Goal: Task Accomplishment & Management: Manage account settings

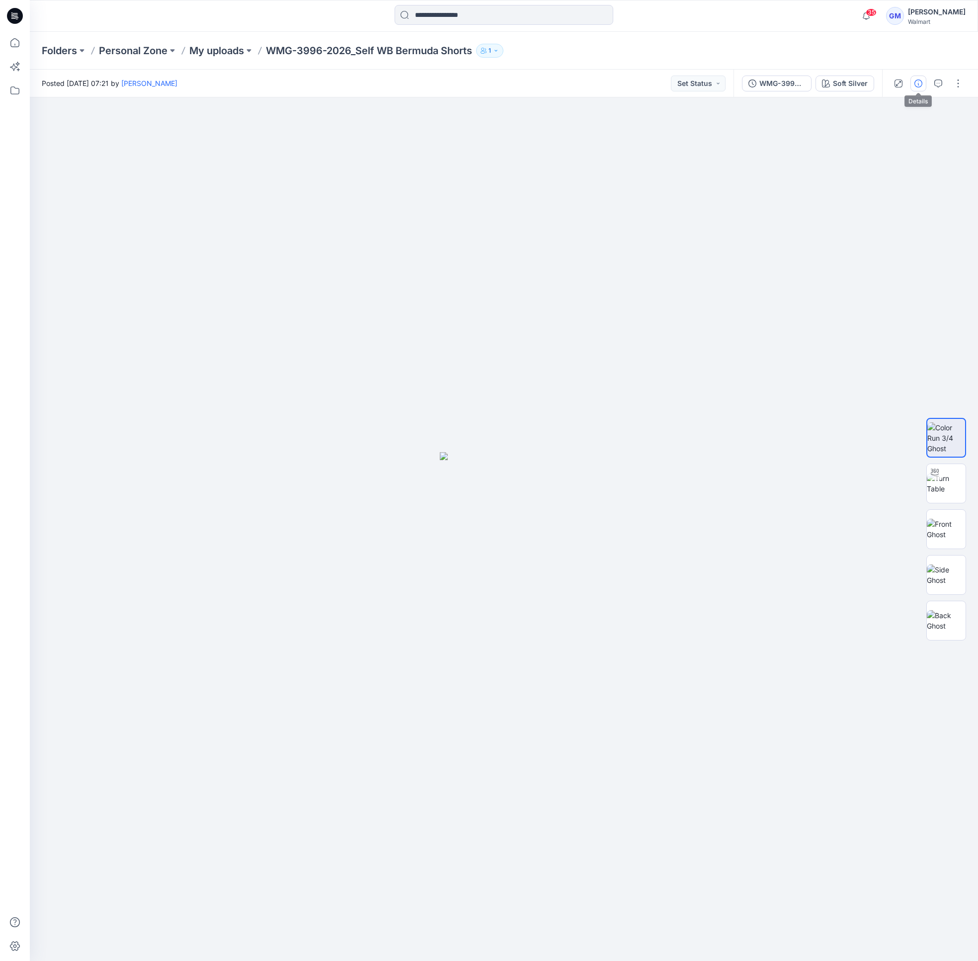
click at [915, 87] on button "button" at bounding box center [919, 84] width 16 height 16
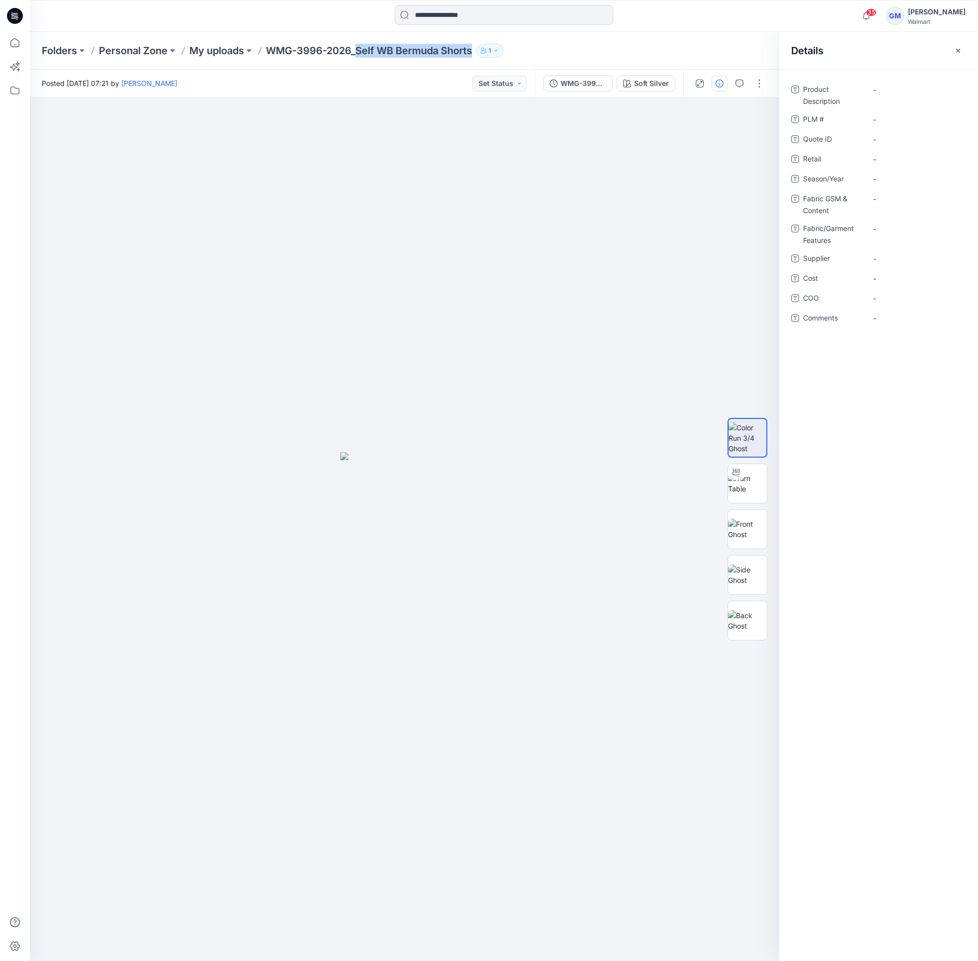
drag, startPoint x: 362, startPoint y: 51, endPoint x: 475, endPoint y: 54, distance: 112.9
click at [472, 54] on p "WMG-3996-2026_Self WB Bermuda Shorts" at bounding box center [369, 51] width 206 height 14
copy p "Self WB Bermuda Shorts"
click at [888, 91] on Description "-" at bounding box center [916, 90] width 87 height 10
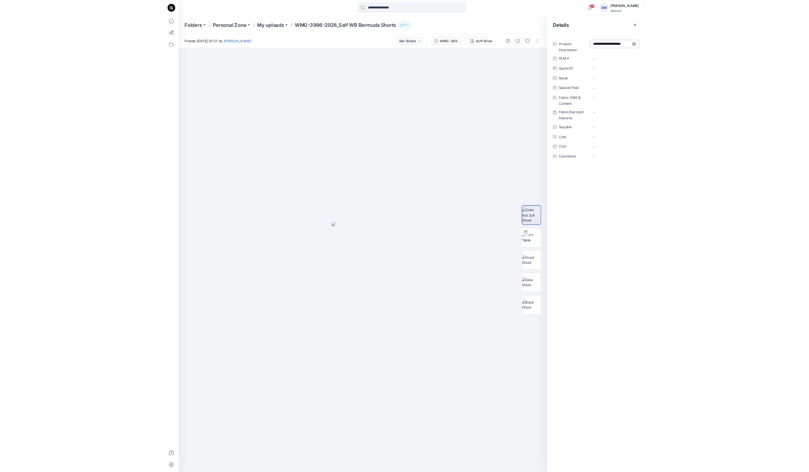
scroll to position [7, 0]
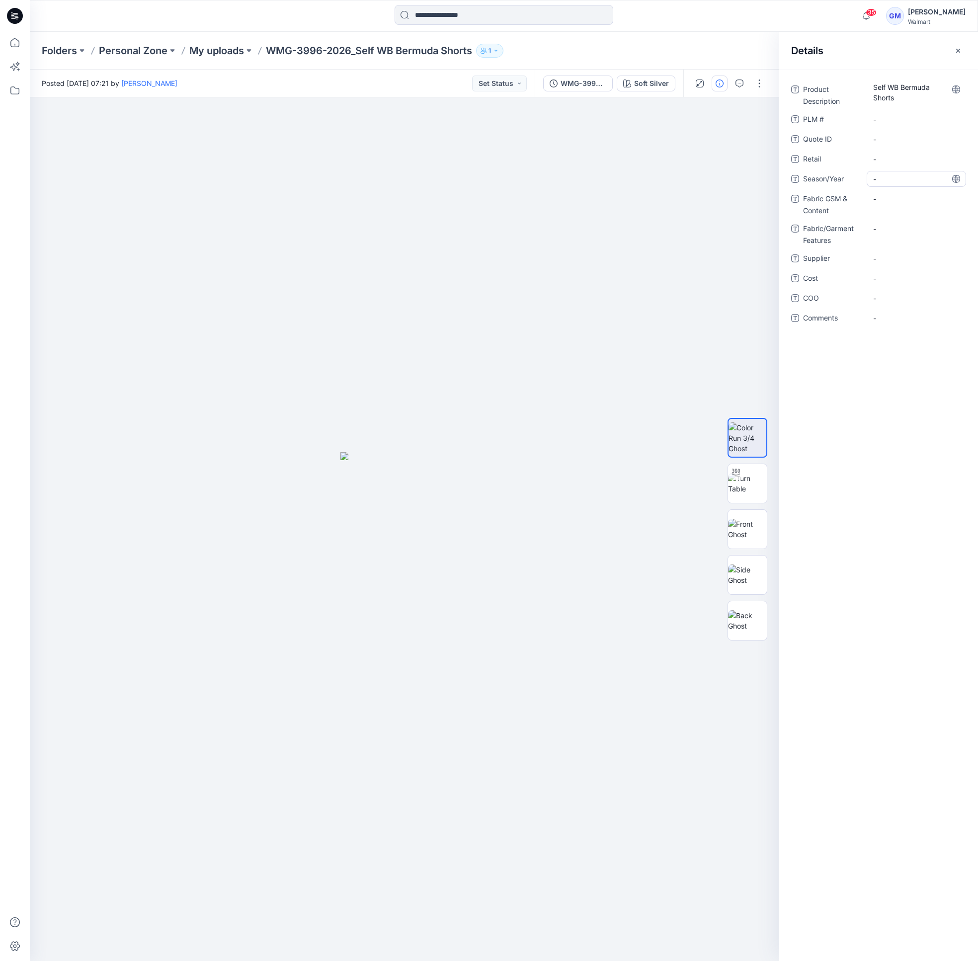
click at [896, 180] on span "-" at bounding box center [916, 179] width 87 height 10
type textarea "**********"
click at [895, 259] on span "-" at bounding box center [916, 259] width 87 height 10
type textarea "****"
click at [914, 297] on span "-" at bounding box center [916, 298] width 87 height 10
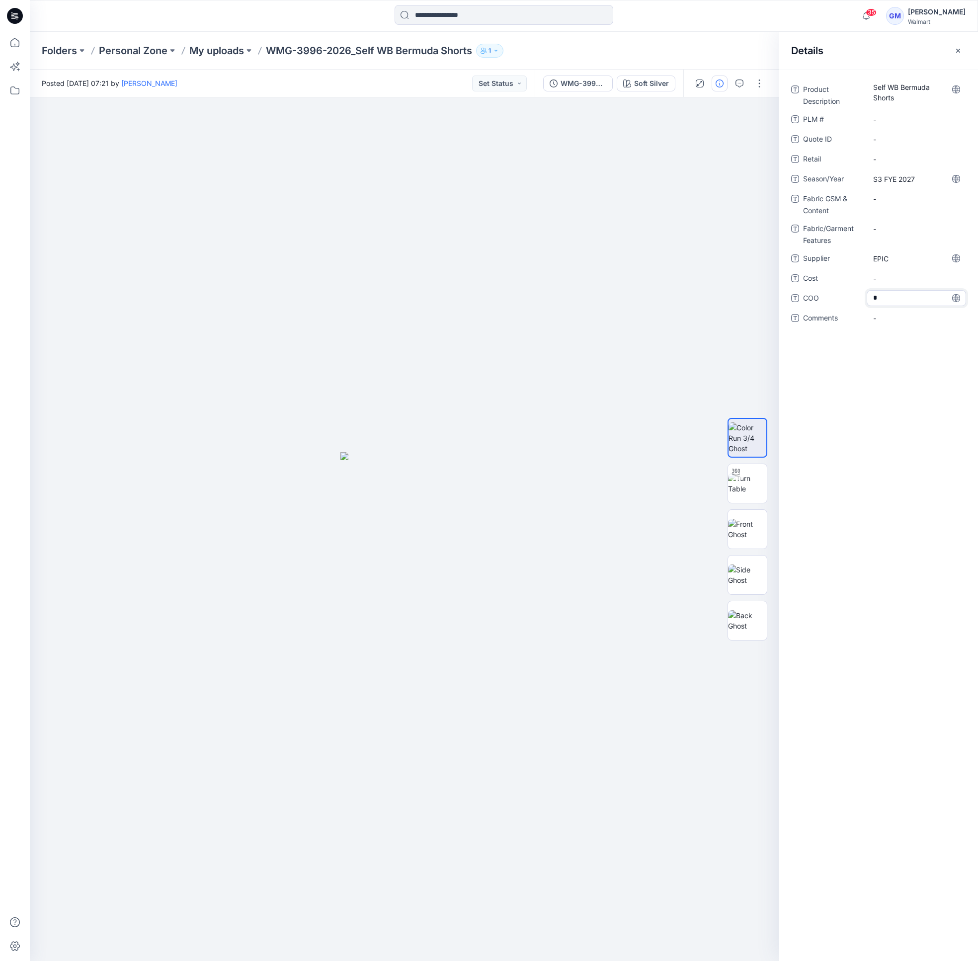
type textarea "**"
drag, startPoint x: 891, startPoint y: 455, endPoint x: 900, endPoint y: 454, distance: 9.0
click at [891, 456] on div "Product Description Self WB Bermuda Shorts PLM # - Quote ID - Retail - Season/Y…" at bounding box center [879, 516] width 199 height 892
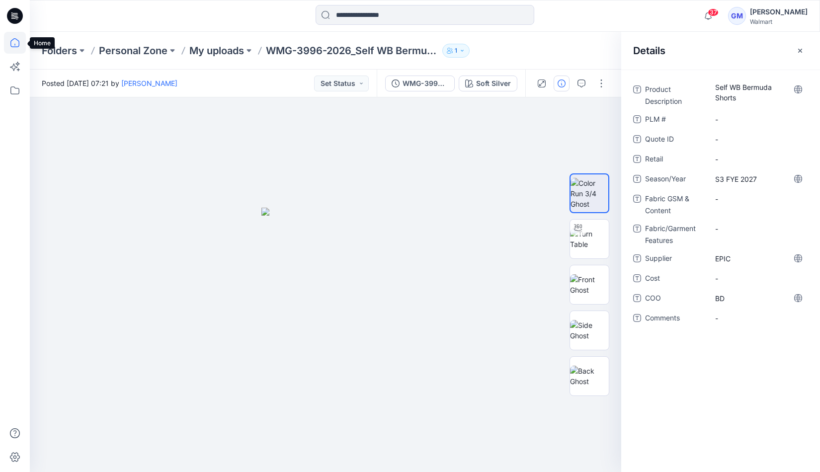
click at [19, 44] on icon at bounding box center [14, 42] width 9 height 9
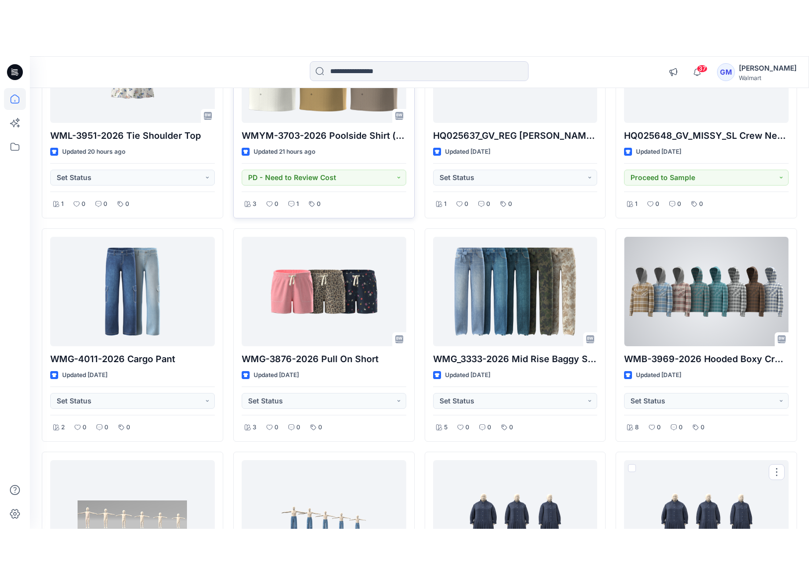
scroll to position [1306, 0]
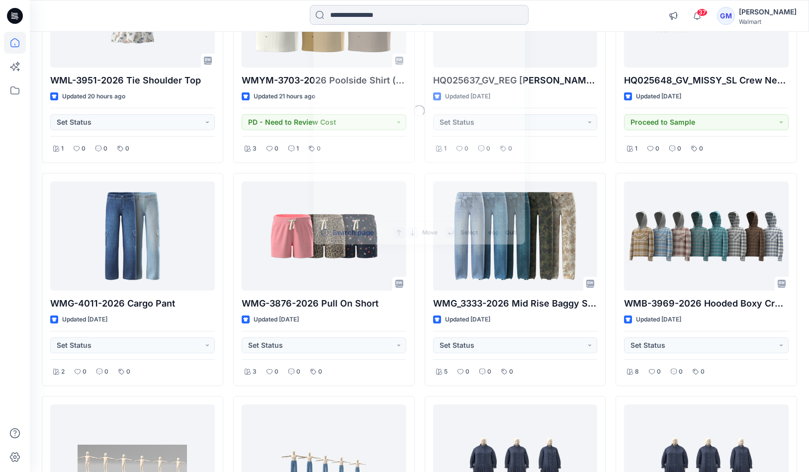
click at [388, 10] on input at bounding box center [419, 15] width 219 height 20
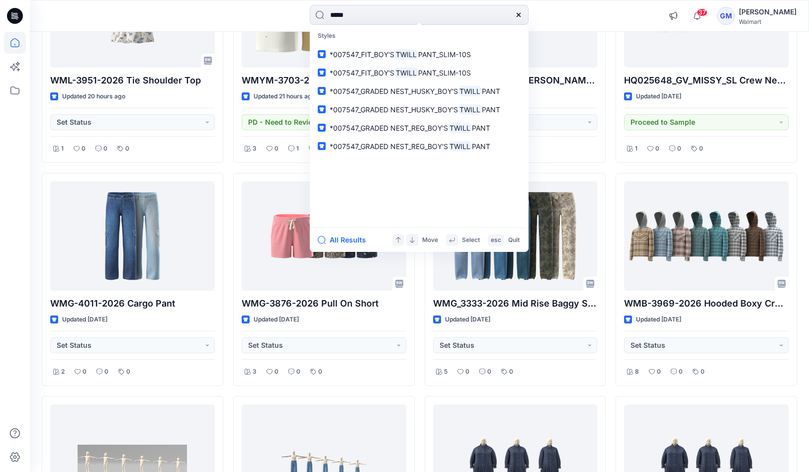
type input "*****"
click at [602, 14] on div "***** Styles *007547_FIT_BOY'S TWILL PANT_SLIM-10S *007547_FIT_BOY'S TWILL PANT…" at bounding box center [419, 16] width 389 height 22
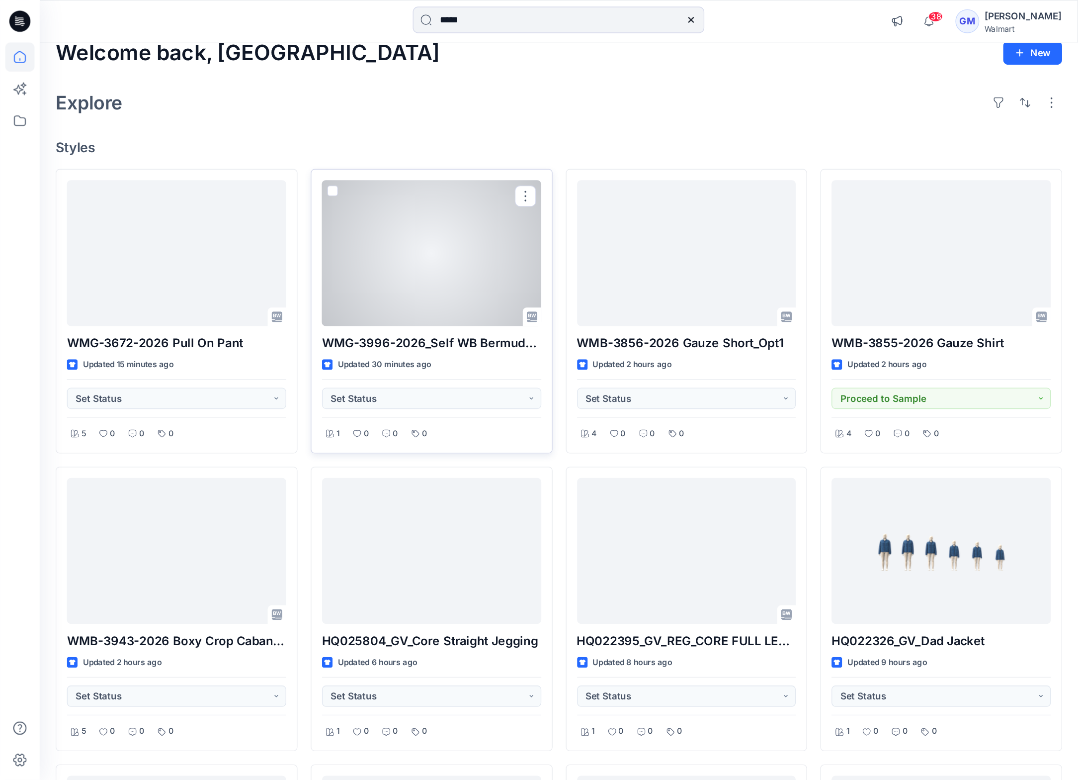
scroll to position [0, 0]
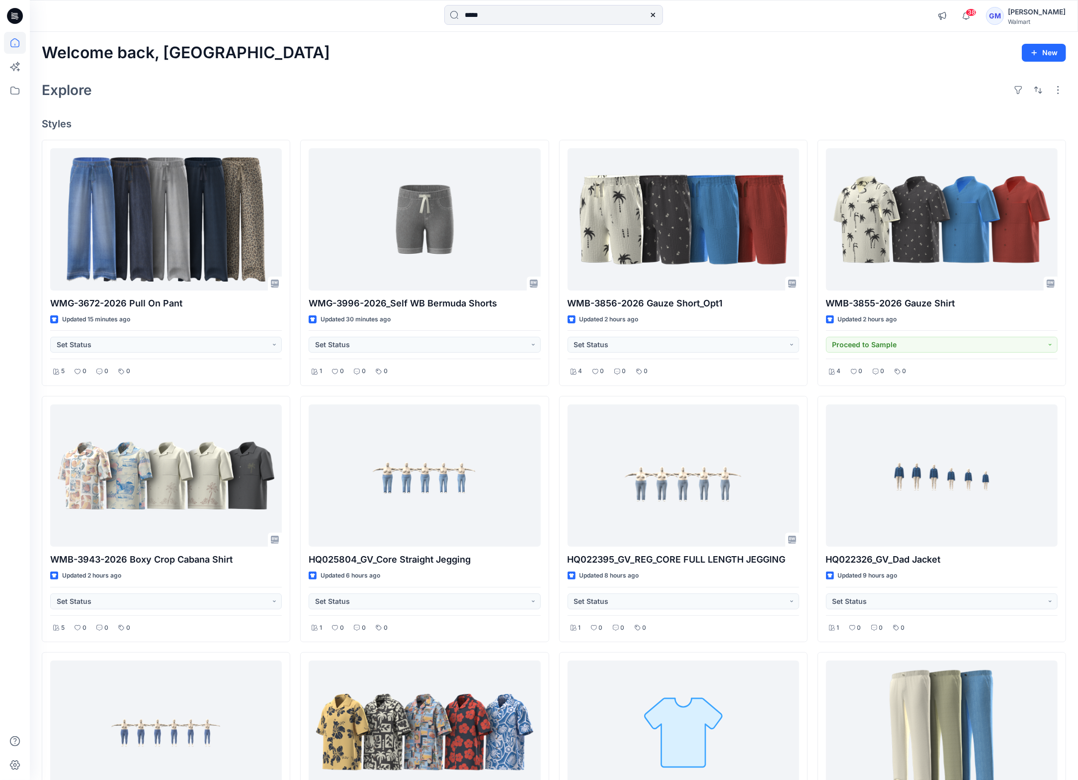
click at [428, 98] on div "Explore" at bounding box center [554, 90] width 1025 height 24
click at [555, 89] on div "Explore" at bounding box center [554, 90] width 1025 height 24
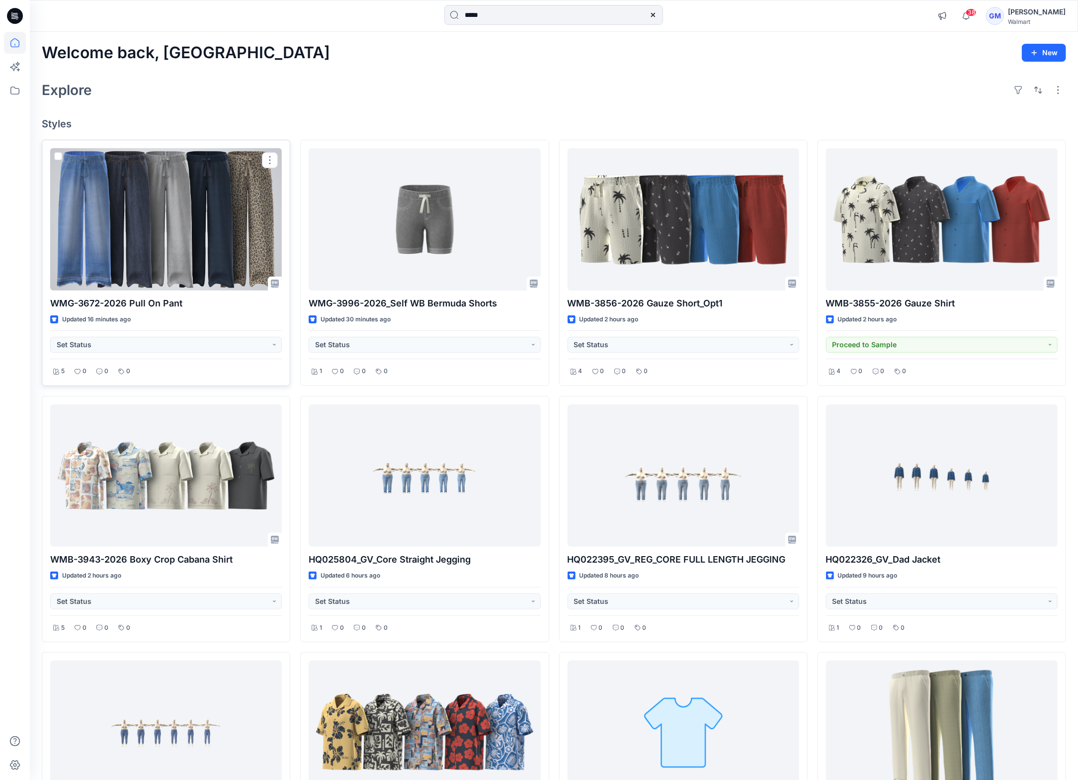
click at [177, 209] on div at bounding box center [166, 219] width 232 height 142
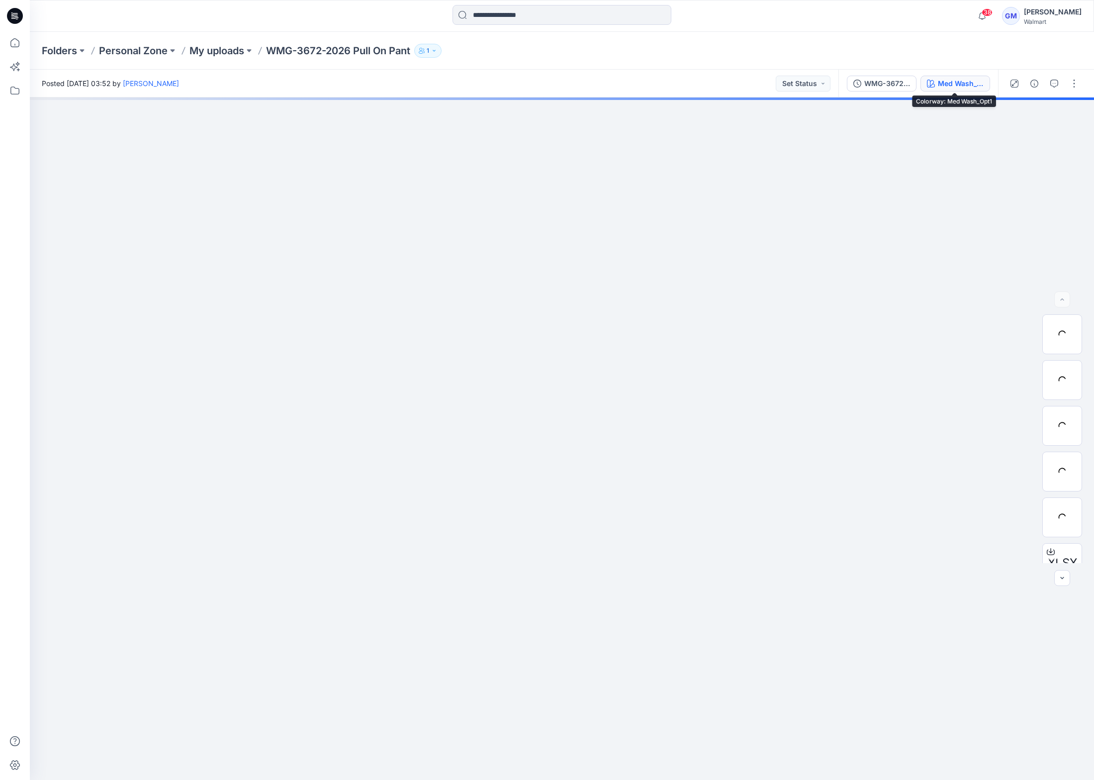
click at [960, 83] on div "Med Wash_Opt1" at bounding box center [961, 83] width 46 height 11
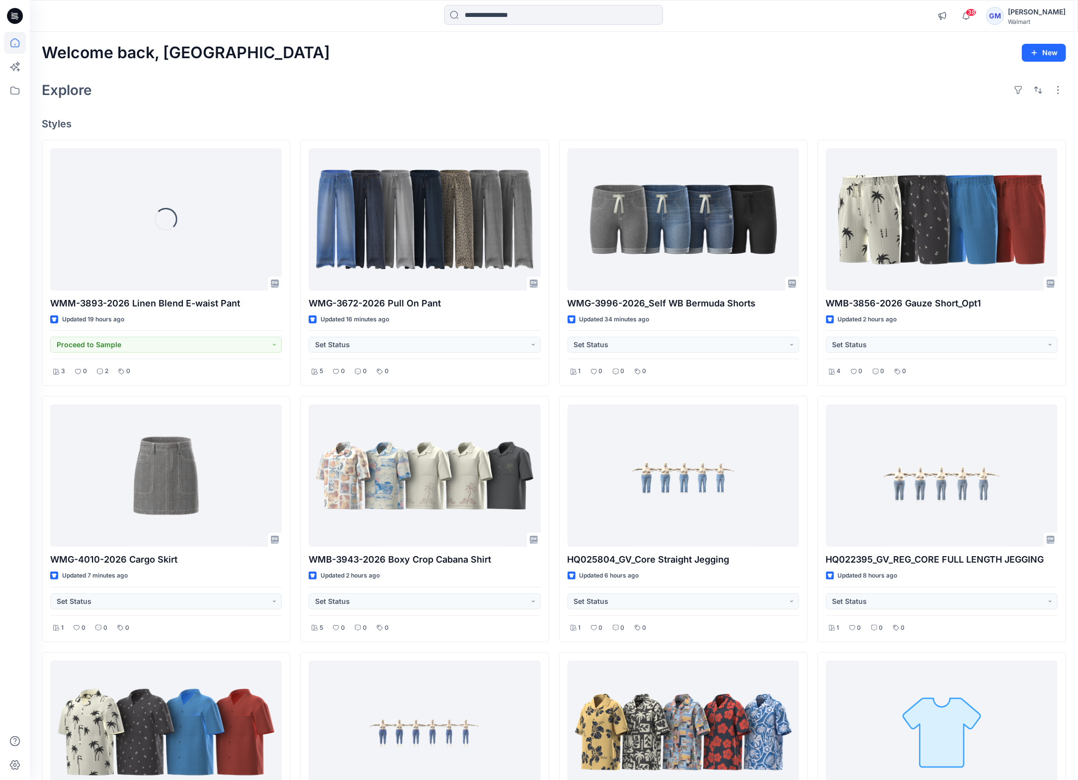
click at [581, 99] on div "Explore" at bounding box center [554, 90] width 1025 height 24
click at [580, 100] on div "Explore" at bounding box center [554, 90] width 1025 height 24
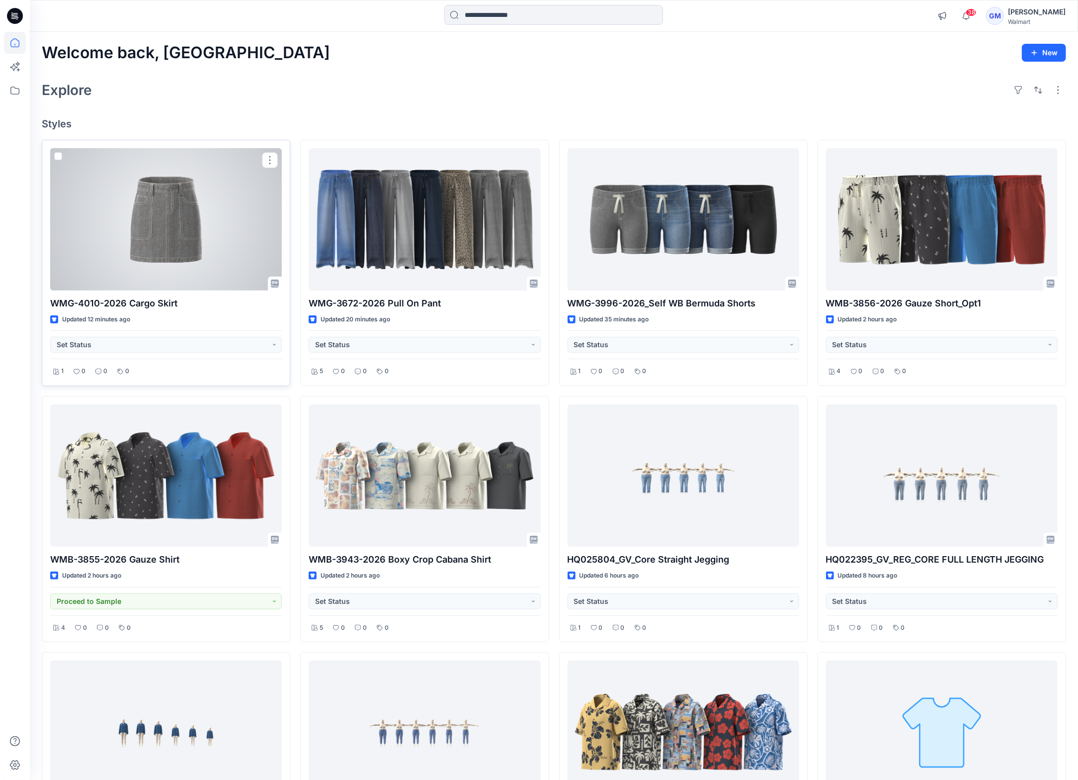
click at [150, 219] on div at bounding box center [166, 219] width 232 height 142
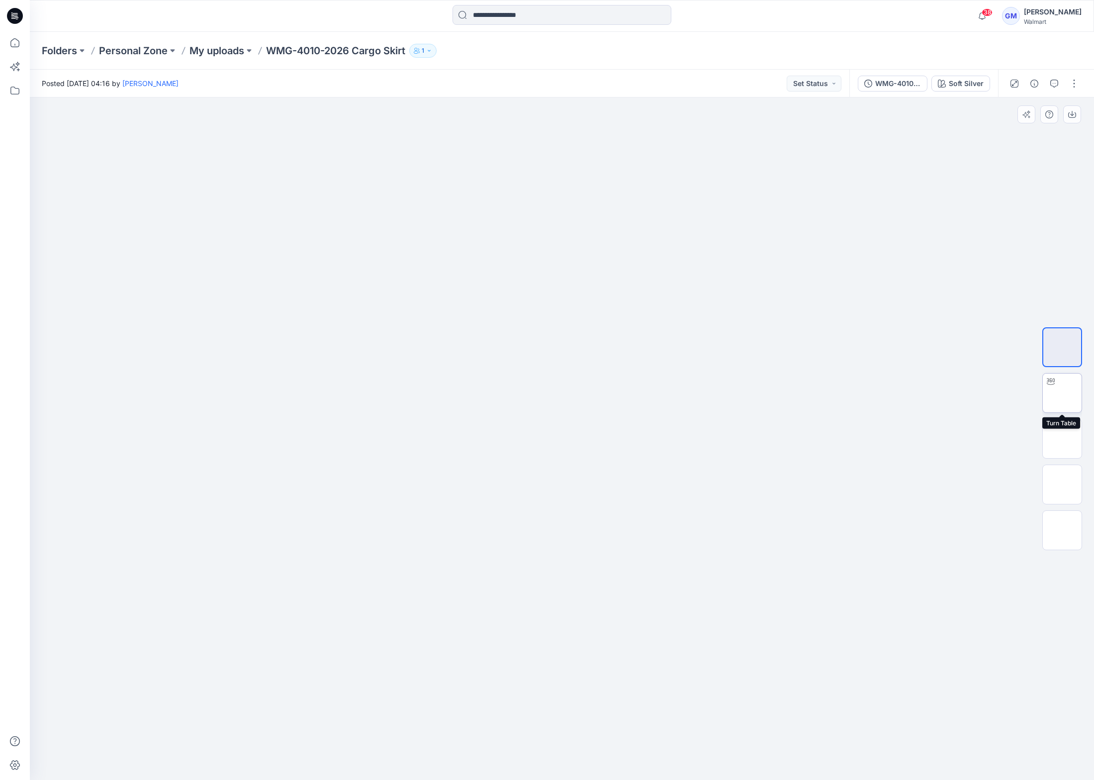
click at [1062, 393] on img at bounding box center [1062, 393] width 0 height 0
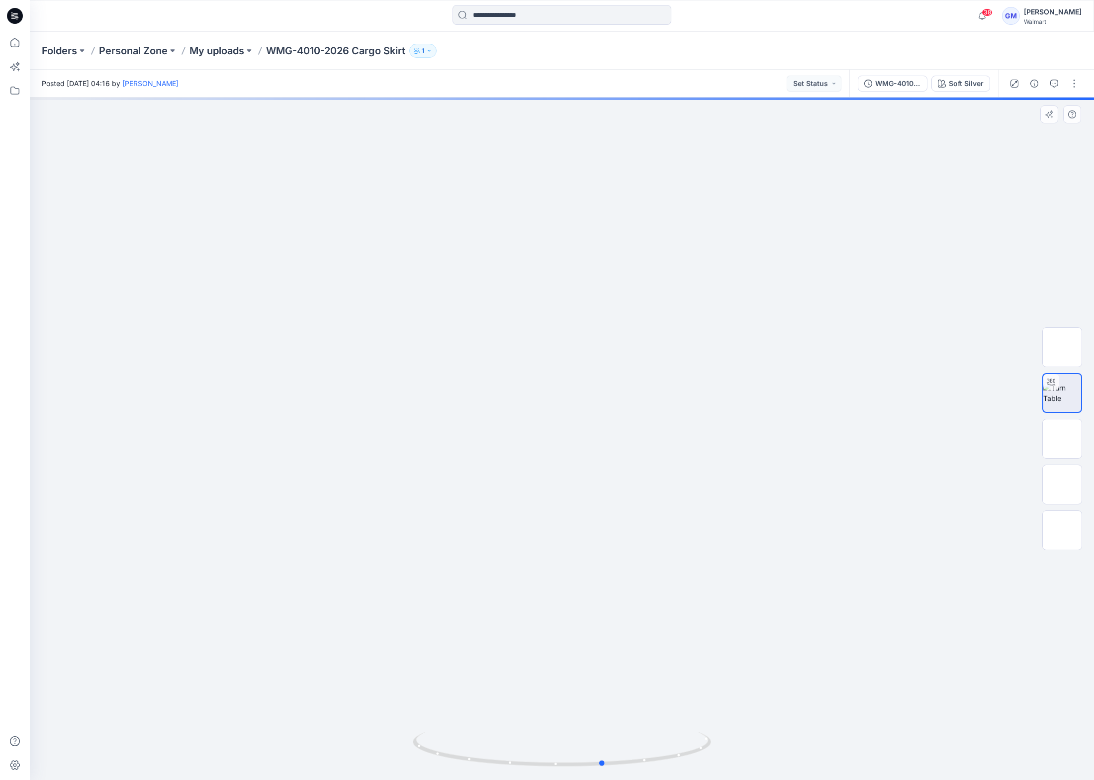
drag, startPoint x: 662, startPoint y: 764, endPoint x: 406, endPoint y: 743, distance: 257.4
click at [406, 743] on div at bounding box center [562, 438] width 1064 height 682
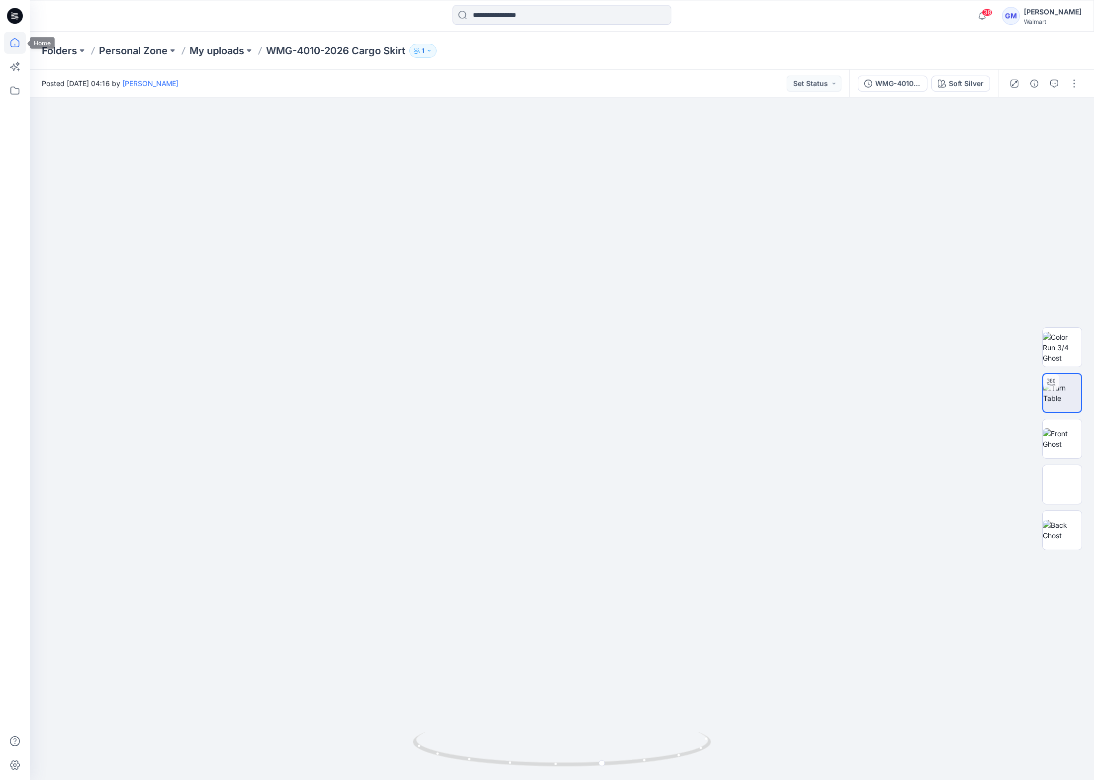
click at [17, 35] on icon at bounding box center [15, 43] width 22 height 22
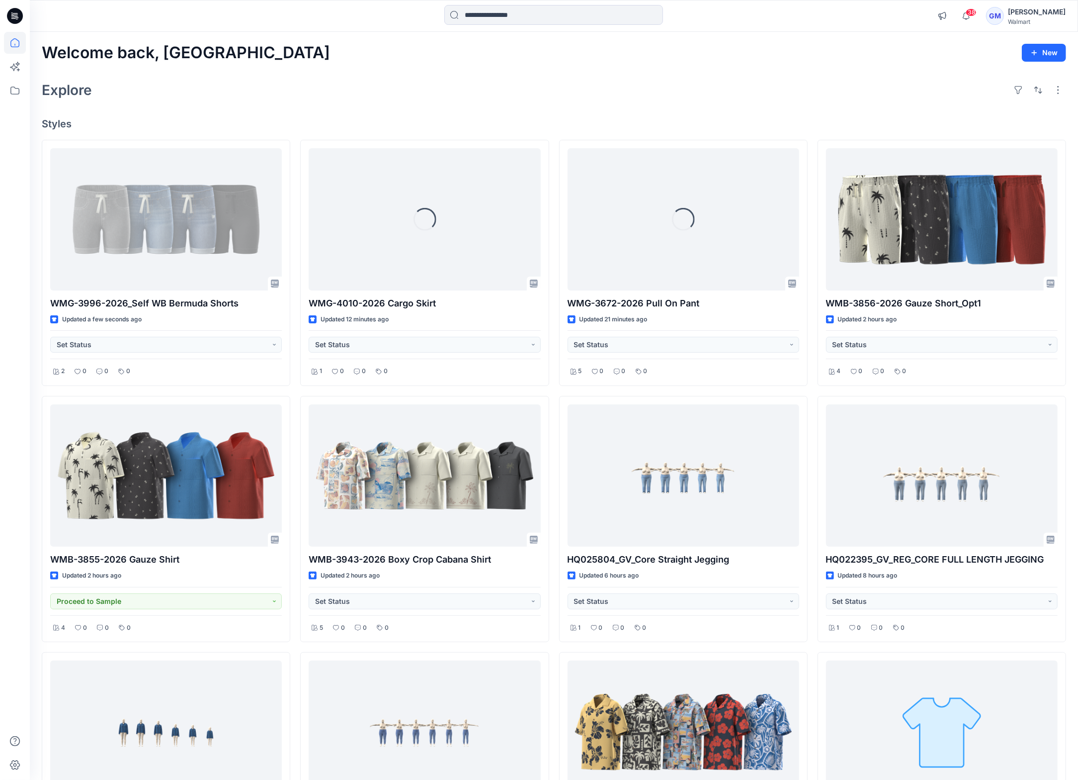
click at [603, 107] on div "Welcome back, Gayan New Explore Styles WMG-3996-2026_Self WB Bermuda Shorts Upd…" at bounding box center [554, 489] width 1048 height 914
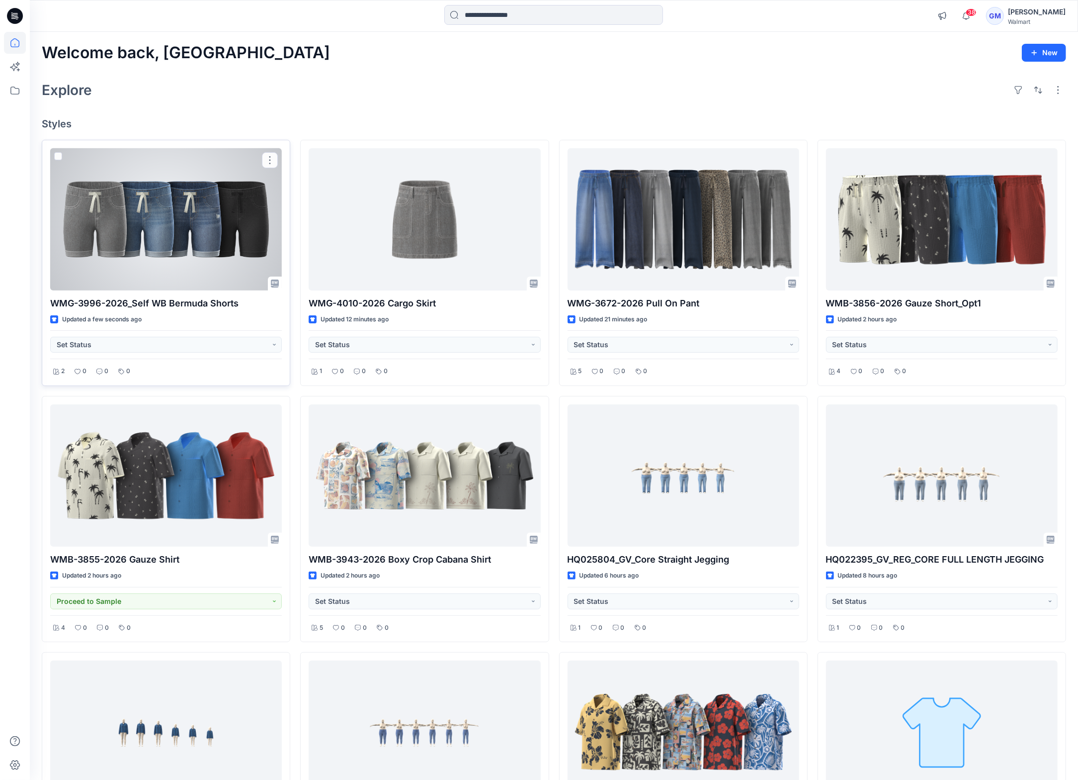
click at [175, 244] on div at bounding box center [166, 219] width 232 height 142
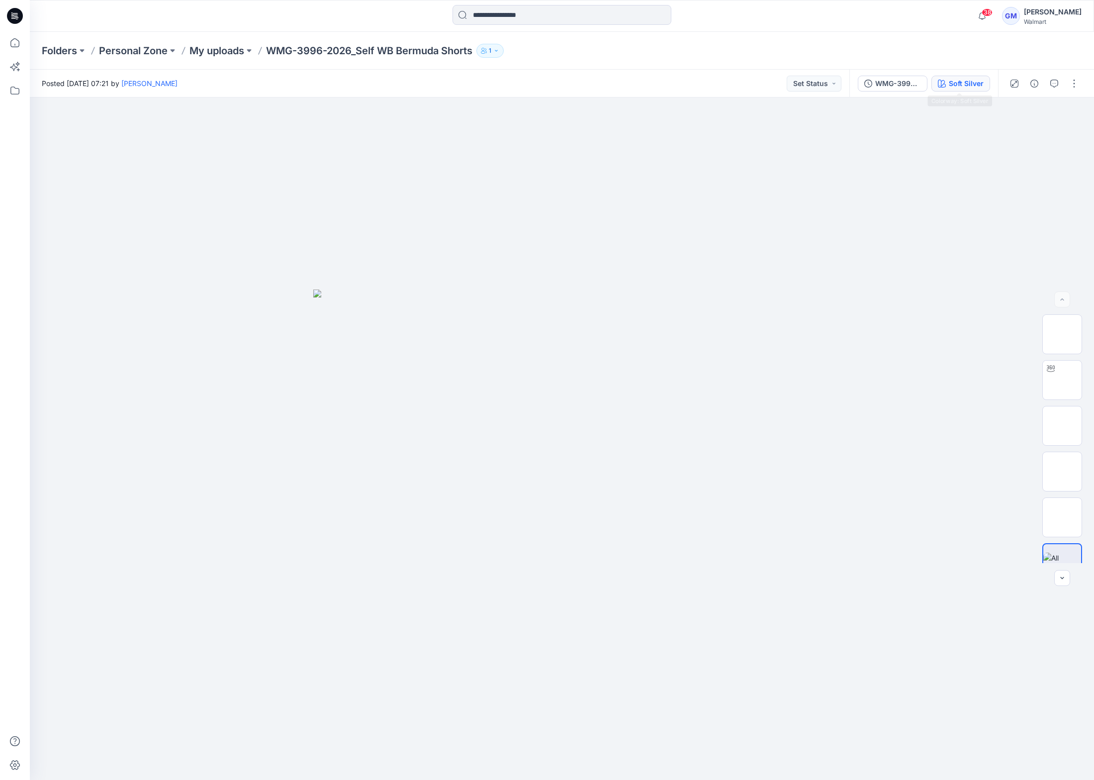
click at [963, 87] on div "Soft Silver" at bounding box center [966, 83] width 35 height 11
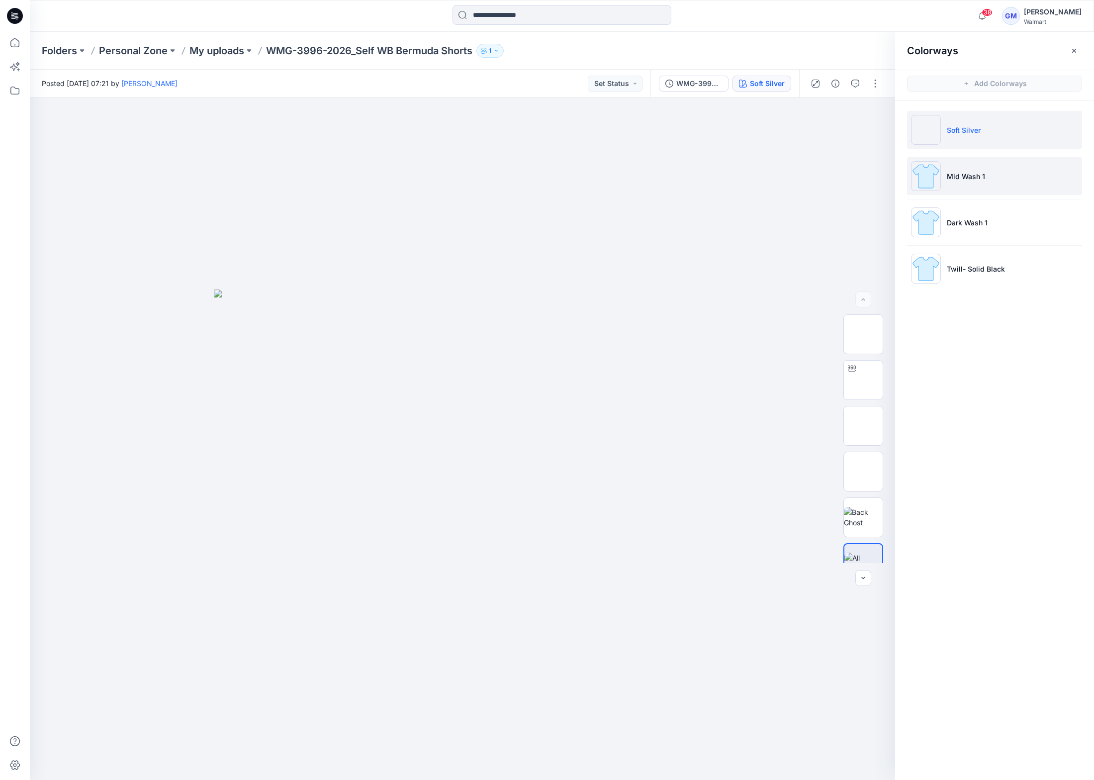
click at [983, 158] on li "Mid Wash 1" at bounding box center [994, 176] width 175 height 38
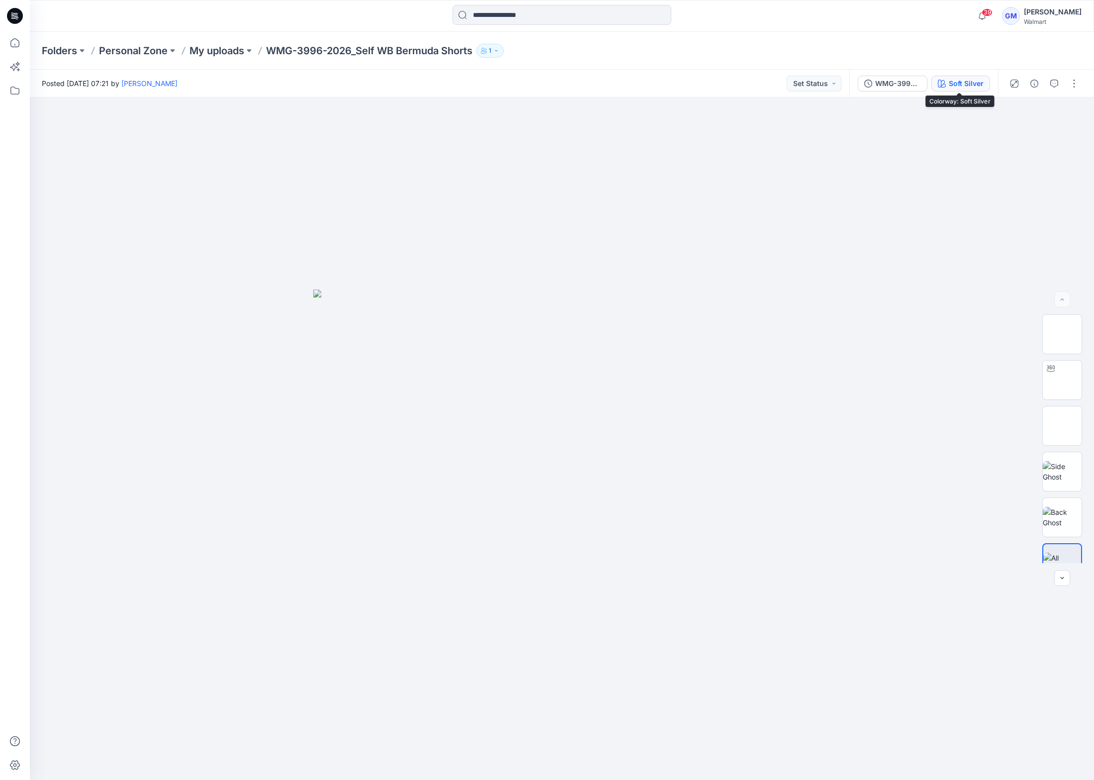
click at [940, 87] on button "Soft Silver" at bounding box center [960, 84] width 59 height 16
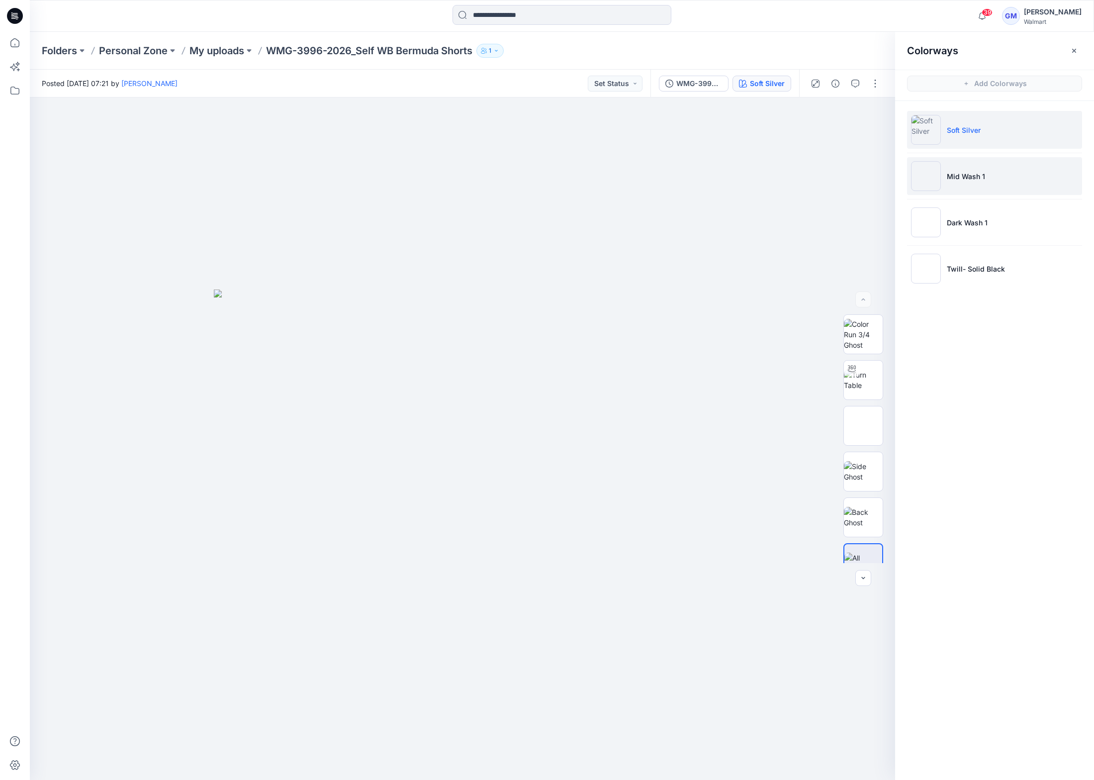
click at [986, 168] on li "Mid Wash 1" at bounding box center [994, 176] width 175 height 38
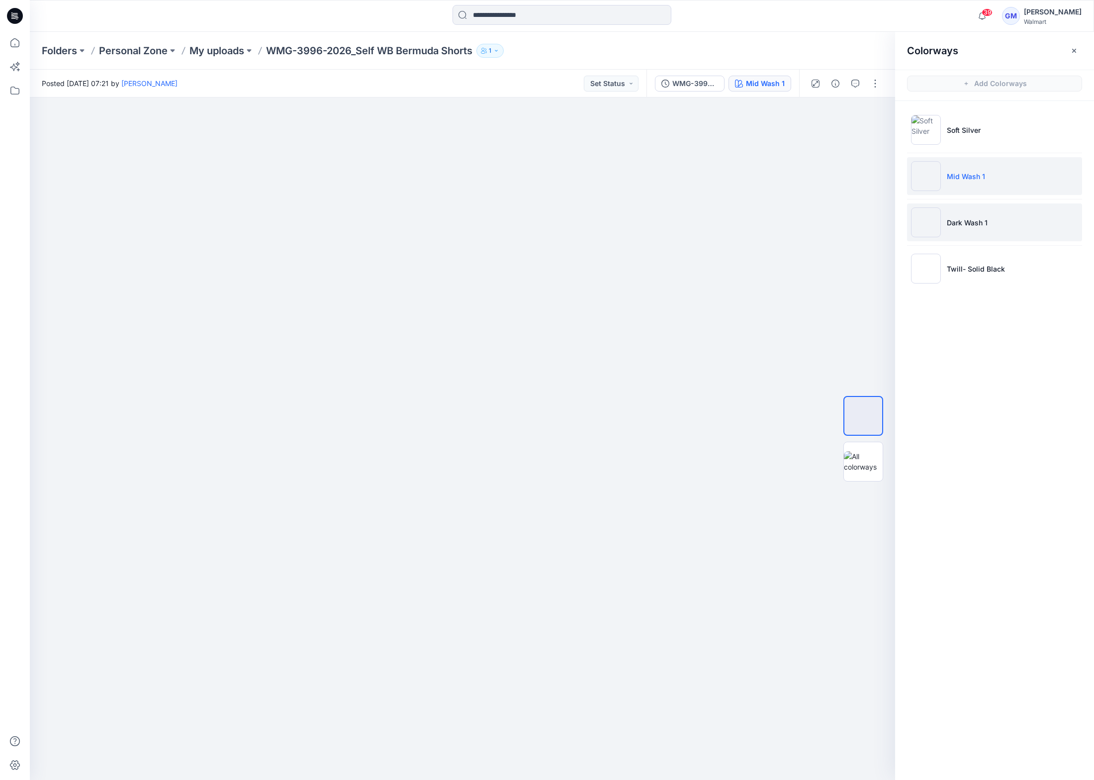
click at [985, 226] on p "Dark Wash 1" at bounding box center [967, 222] width 41 height 10
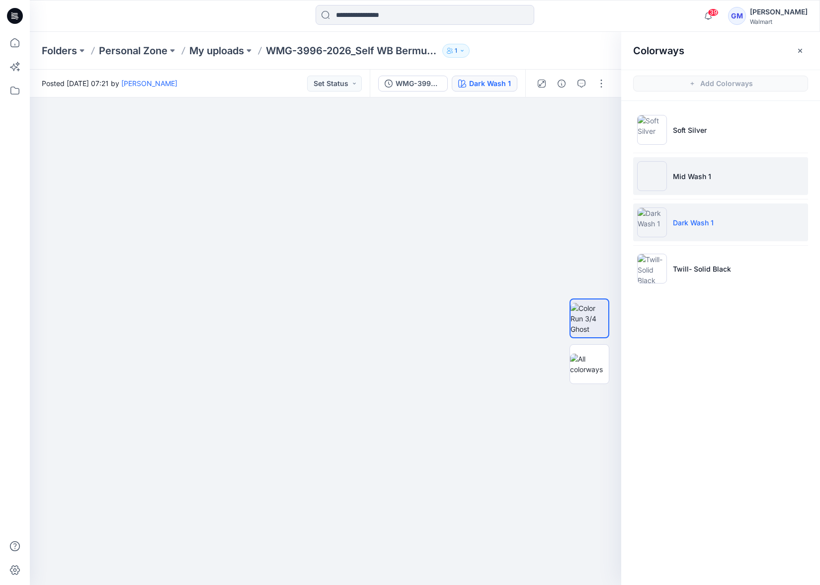
click at [720, 167] on li "Mid Wash 1" at bounding box center [720, 176] width 175 height 38
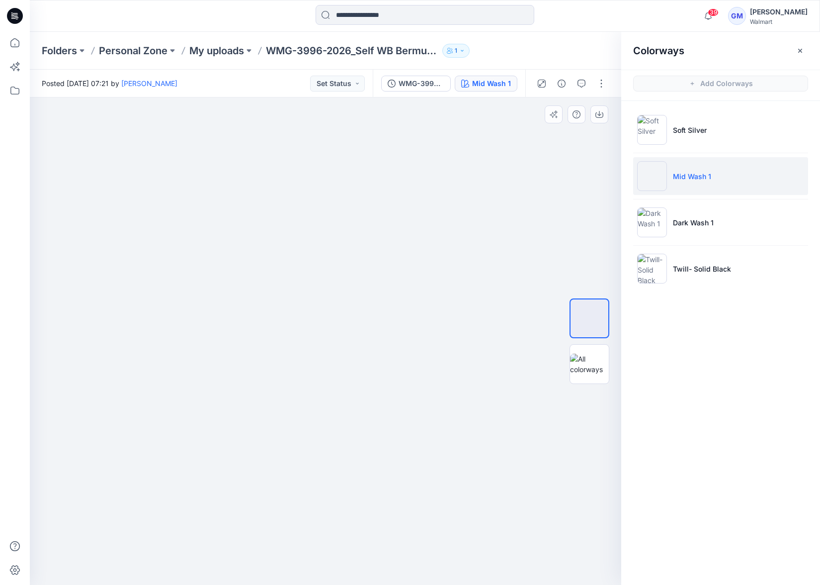
click at [449, 447] on div at bounding box center [326, 340] width 592 height 487
drag, startPoint x: 684, startPoint y: 480, endPoint x: 680, endPoint y: 458, distance: 22.8
click at [684, 480] on div "Colorways Add Colorways Soft Silver Mid Wash 1 Dark Wash 1 Twill- Solid Black" at bounding box center [720, 308] width 199 height 553
click at [695, 215] on li "Dark Wash 1" at bounding box center [720, 222] width 175 height 38
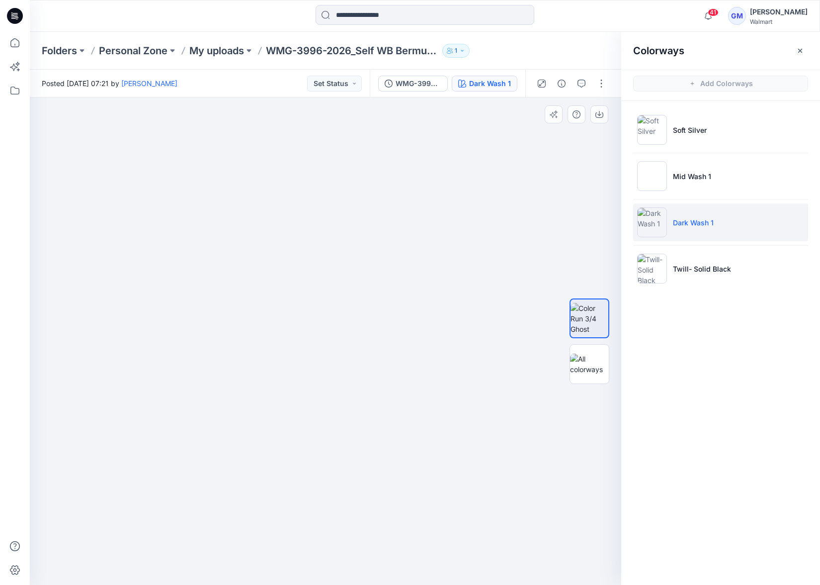
click at [360, 230] on div at bounding box center [326, 340] width 592 height 487
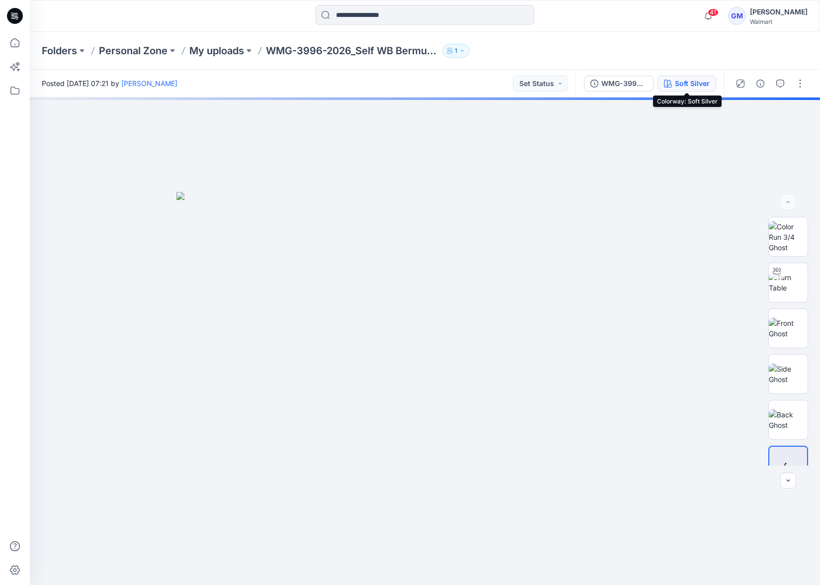
click at [680, 82] on div "Soft Silver" at bounding box center [692, 83] width 35 height 11
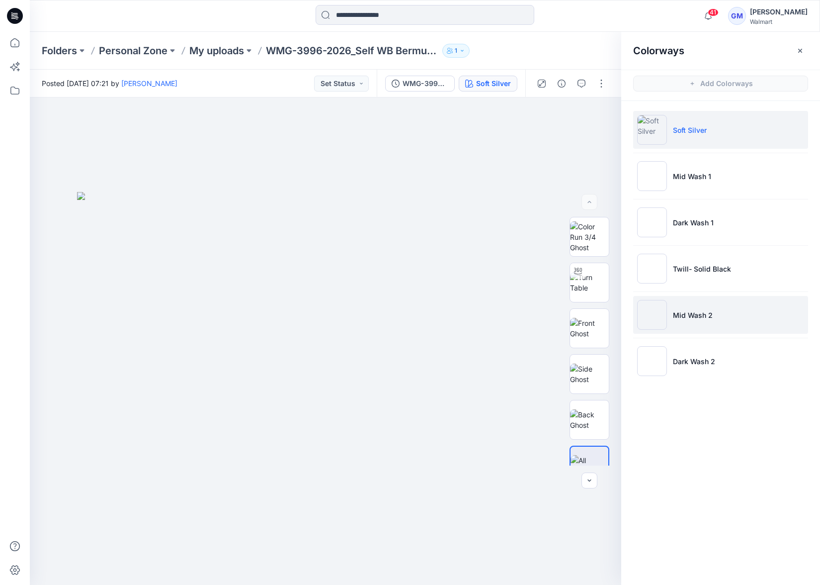
click at [698, 320] on li "Mid Wash 2" at bounding box center [720, 315] width 175 height 38
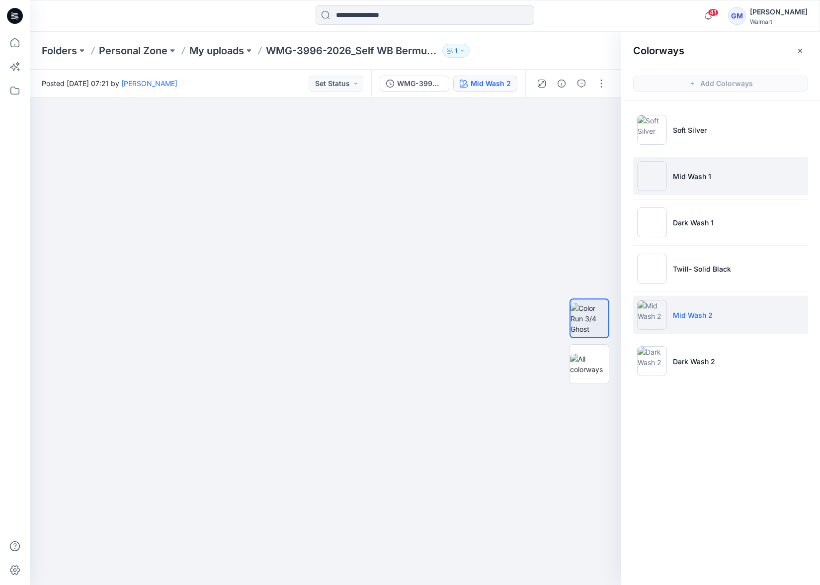
click at [692, 177] on p "Mid Wash 1" at bounding box center [692, 176] width 38 height 10
click at [700, 309] on li "Mid Wash 2" at bounding box center [720, 315] width 175 height 38
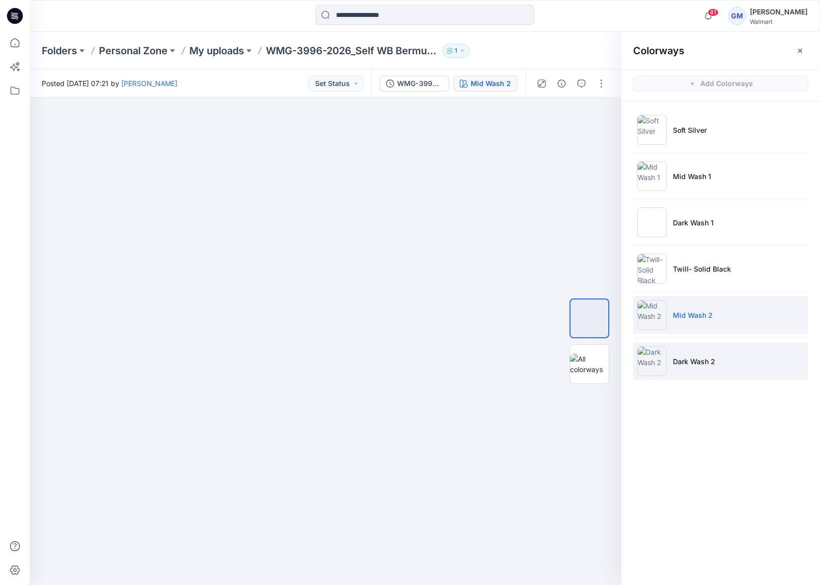
click at [731, 357] on li "Dark Wash 2" at bounding box center [720, 361] width 175 height 38
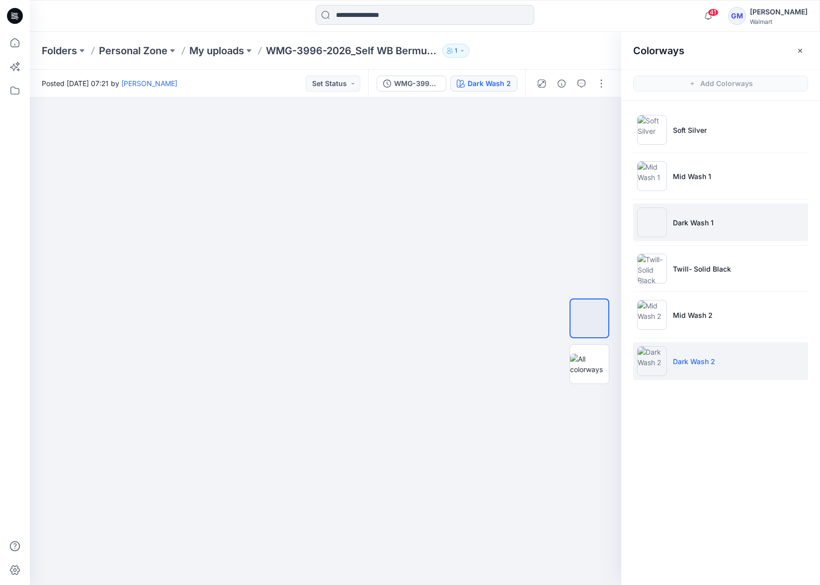
click at [702, 218] on p "Dark Wash 1" at bounding box center [693, 222] width 41 height 10
click at [698, 358] on p "Dark Wash 2" at bounding box center [694, 361] width 42 height 10
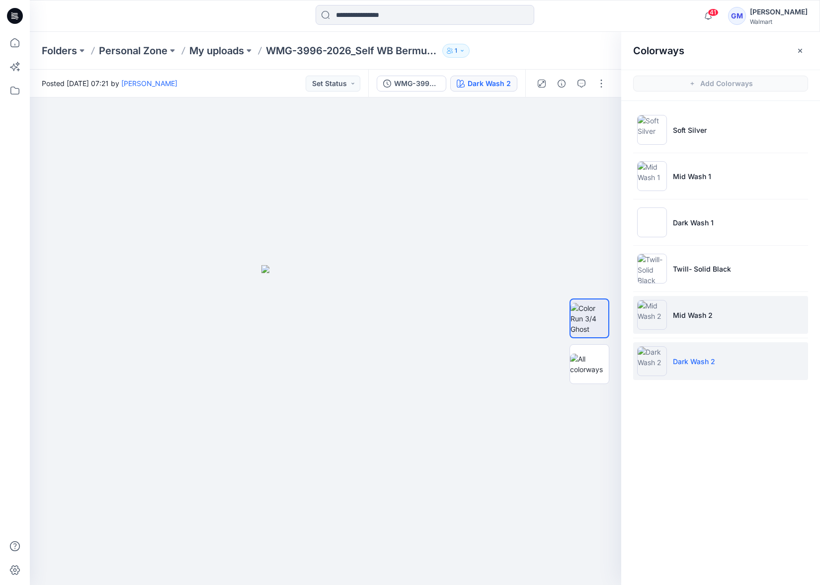
click at [705, 312] on p "Mid Wash 2" at bounding box center [693, 315] width 40 height 10
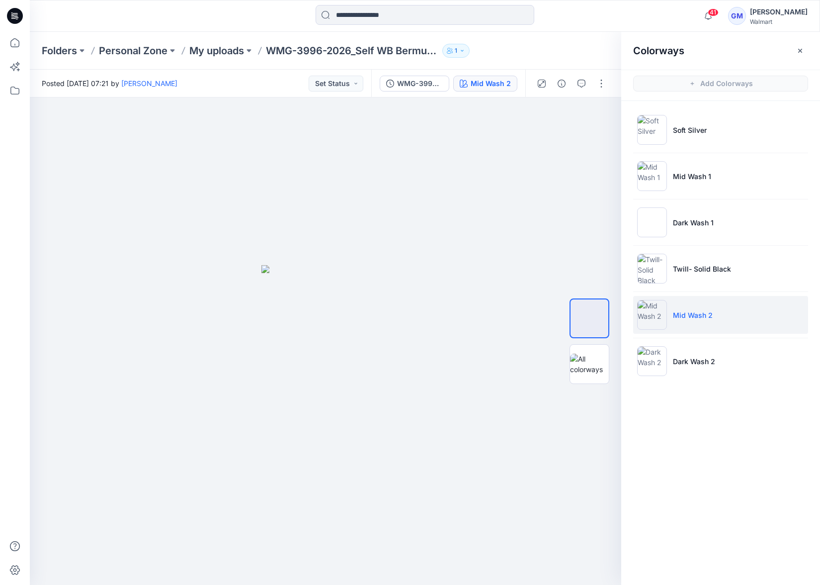
click at [703, 475] on div "Colorways Add Colorways Soft Silver Mid Wash 1 Dark Wash 1 Twill- Solid Black M…" at bounding box center [720, 308] width 199 height 553
click at [600, 76] on button "button" at bounding box center [602, 84] width 16 height 16
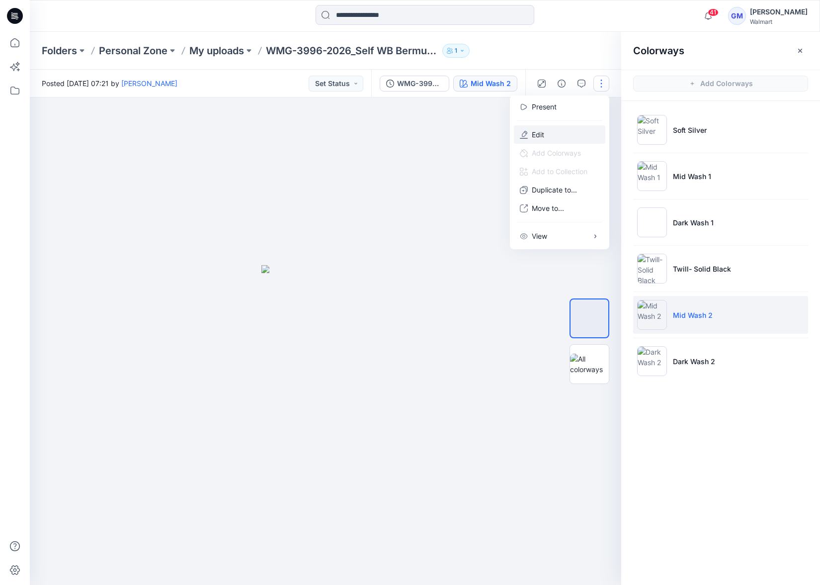
click at [539, 130] on p "Edit" at bounding box center [538, 134] width 12 height 10
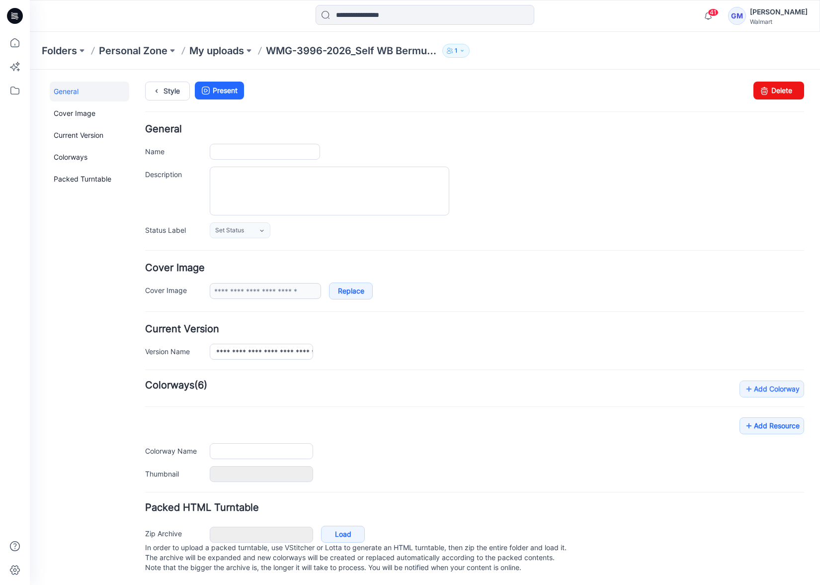
type input "**********"
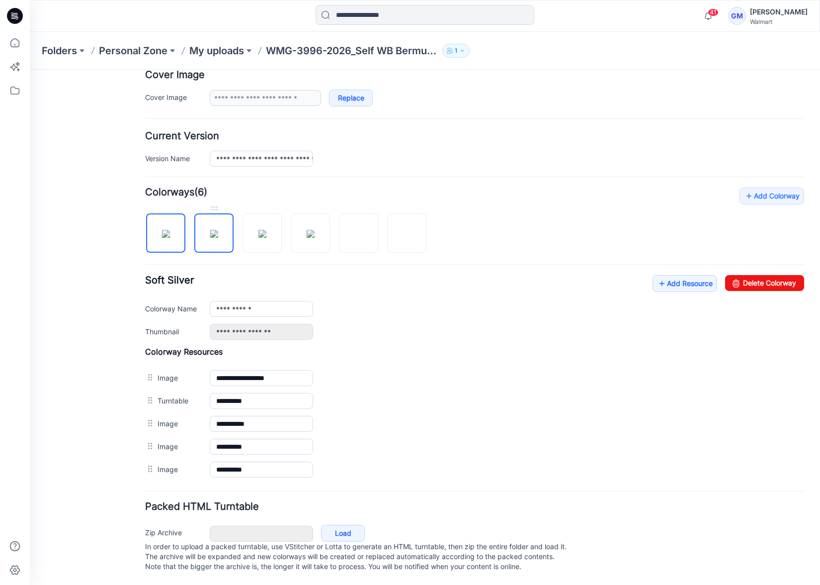
click at [214, 235] on img at bounding box center [214, 234] width 8 height 8
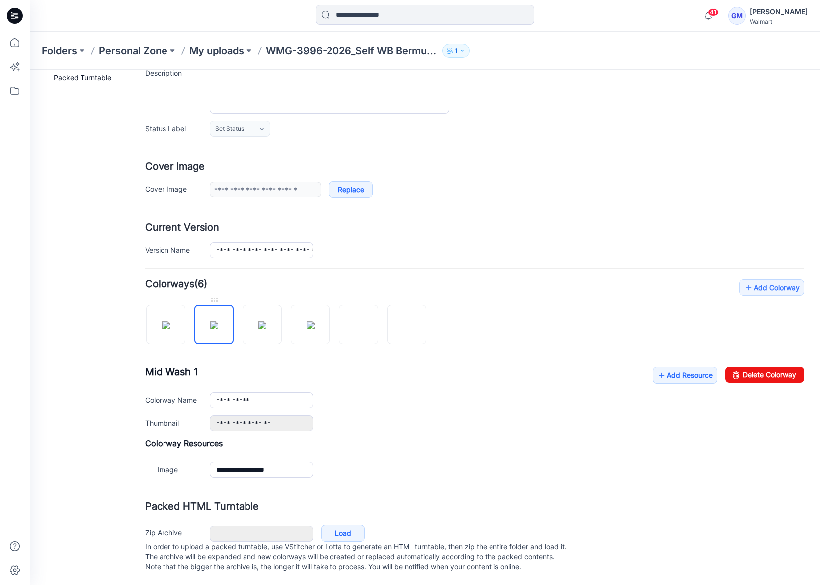
scroll to position [111, 0]
drag, startPoint x: 735, startPoint y: 363, endPoint x: 507, endPoint y: 136, distance: 321.7
click at [735, 366] on link "Delete Colorway" at bounding box center [764, 374] width 79 height 16
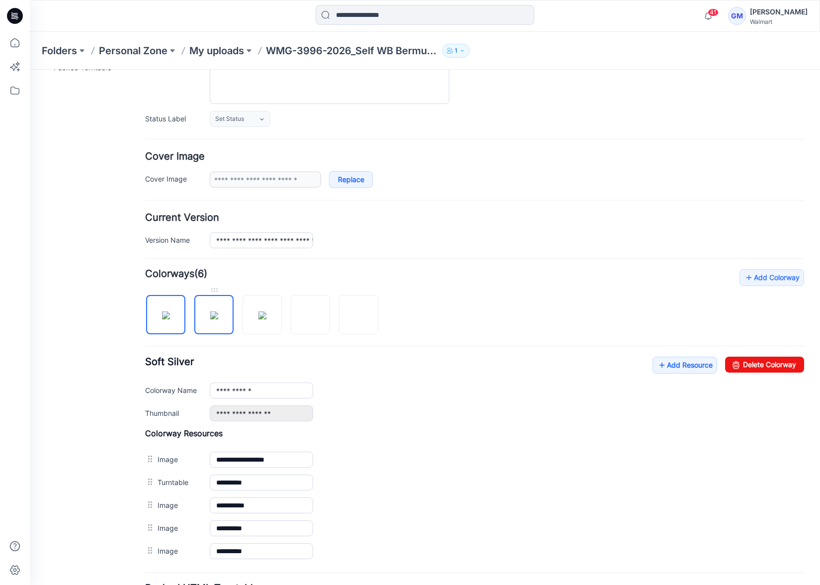
click at [216, 319] on img at bounding box center [214, 315] width 8 height 8
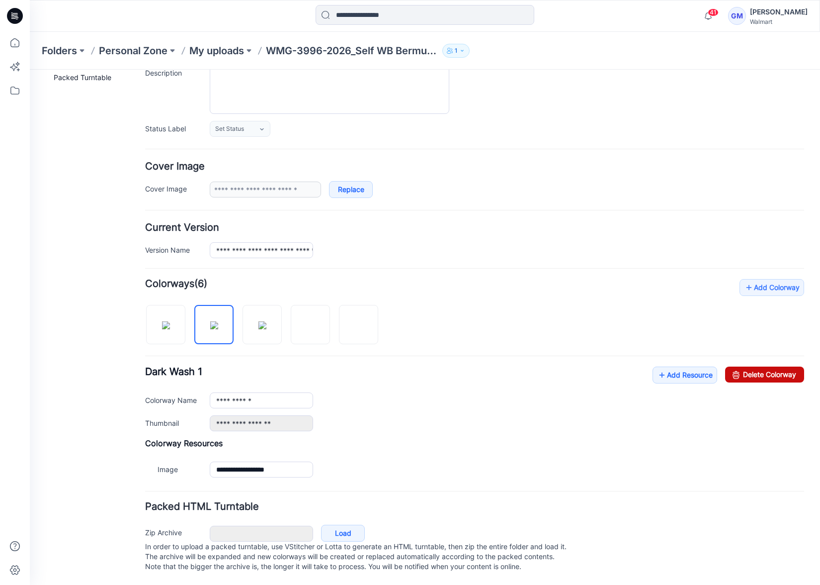
click at [752, 366] on link "Delete Colorway" at bounding box center [764, 374] width 79 height 16
type input "**********"
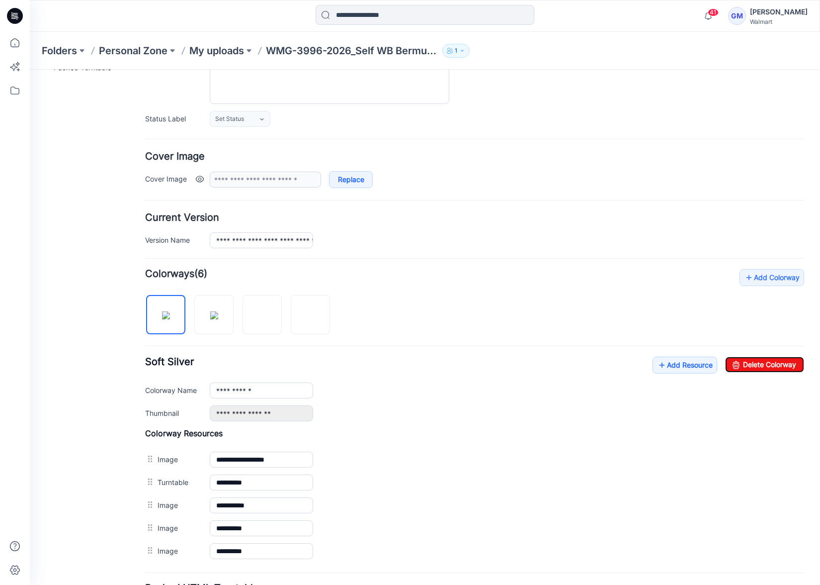
scroll to position [0, 0]
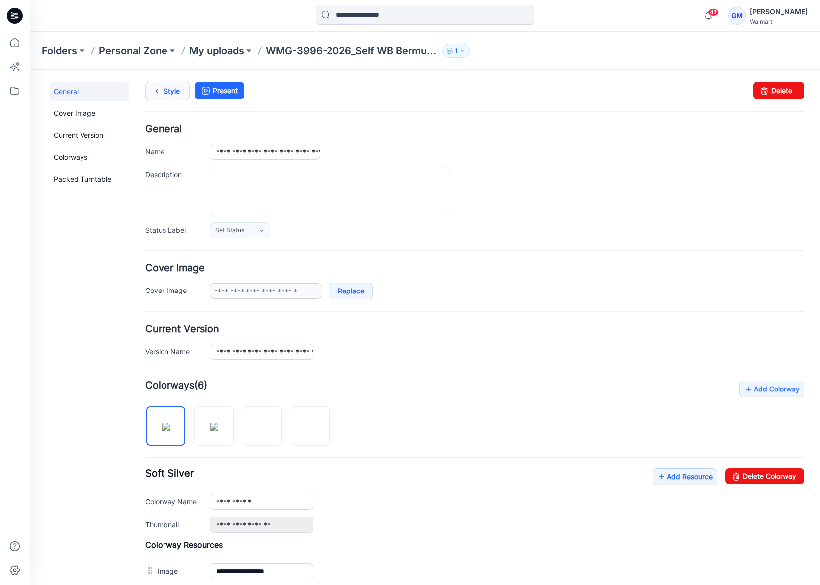
click at [171, 84] on link "Style" at bounding box center [167, 91] width 45 height 19
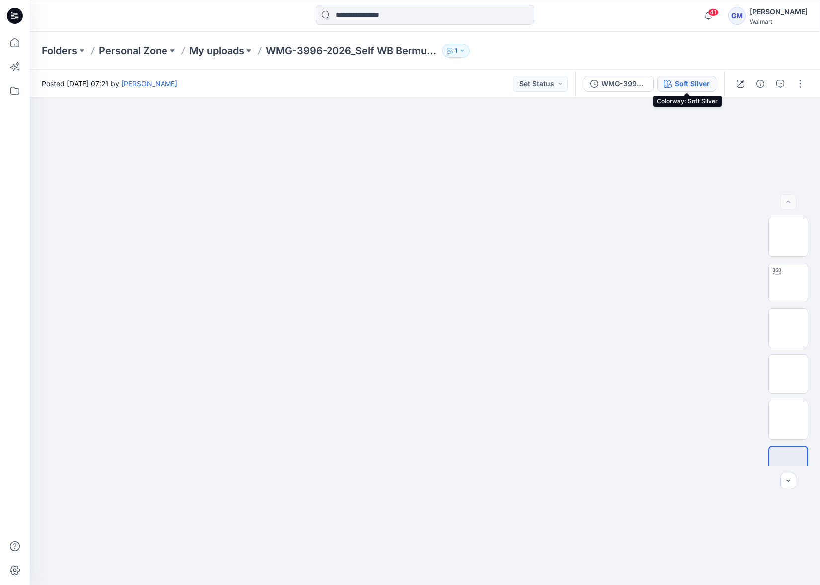
click at [698, 82] on div "Soft Silver" at bounding box center [692, 83] width 35 height 11
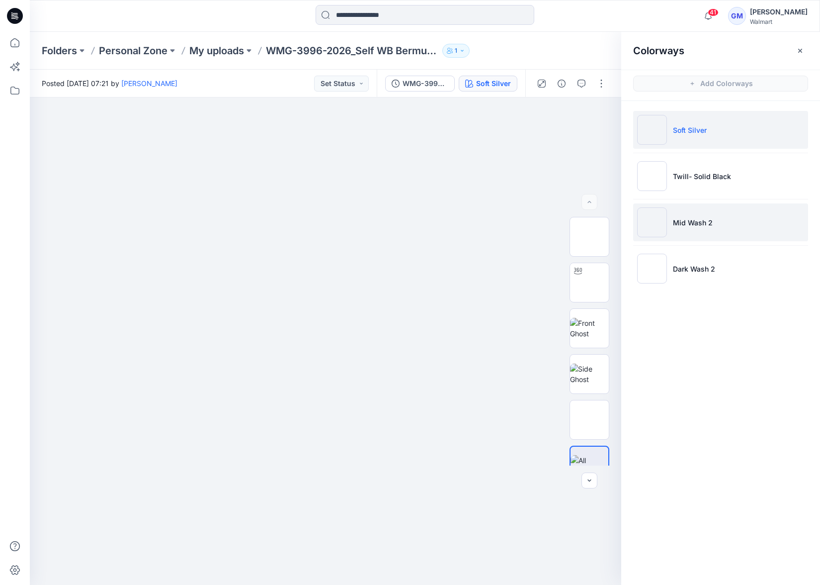
click at [723, 220] on li "Mid Wash 2" at bounding box center [720, 222] width 175 height 38
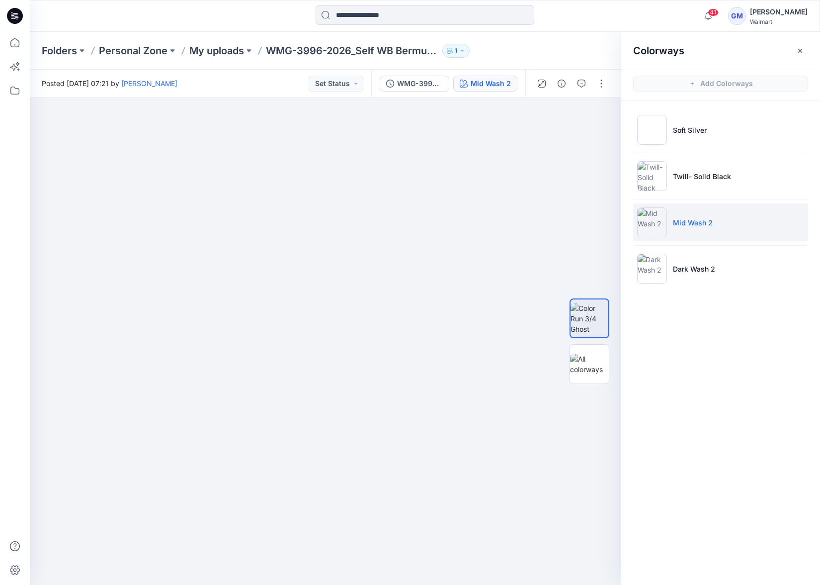
click at [686, 419] on div "Colorways Add Colorways Soft Silver Twill- Solid Black Mid Wash 2 Dark Wash 2" at bounding box center [720, 308] width 199 height 553
click at [705, 276] on li "Dark Wash 2" at bounding box center [720, 269] width 175 height 38
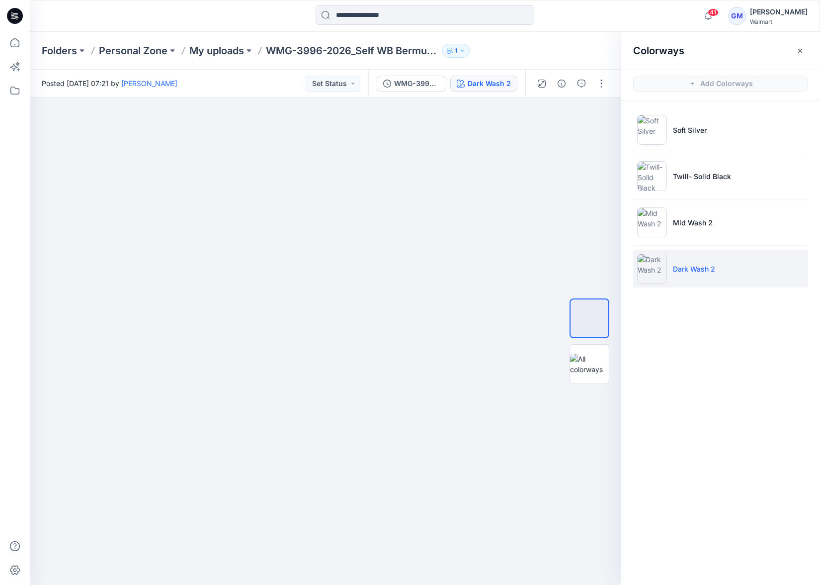
click at [732, 453] on div "Colorways Add Colorways Soft Silver Twill- Solid Black Mid Wash 2 Dark Wash 2" at bounding box center [720, 308] width 199 height 553
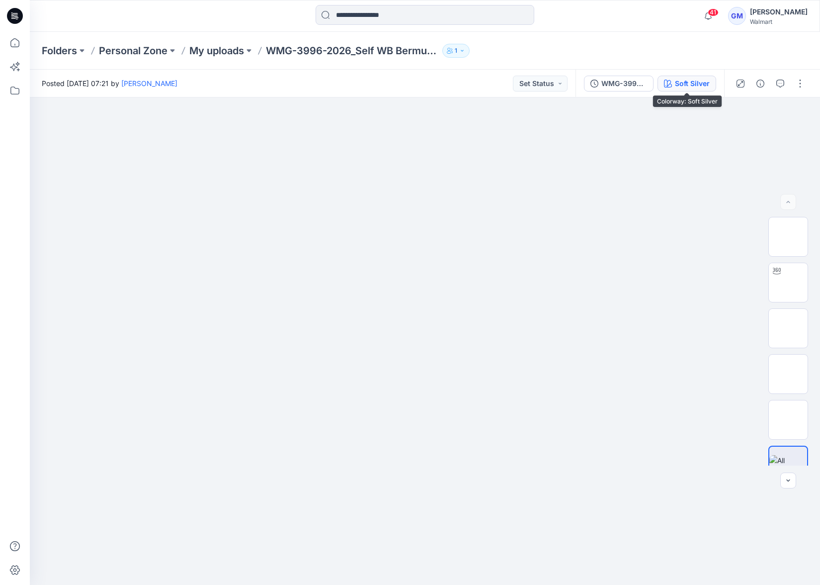
click at [700, 81] on div "Soft Silver" at bounding box center [692, 83] width 35 height 11
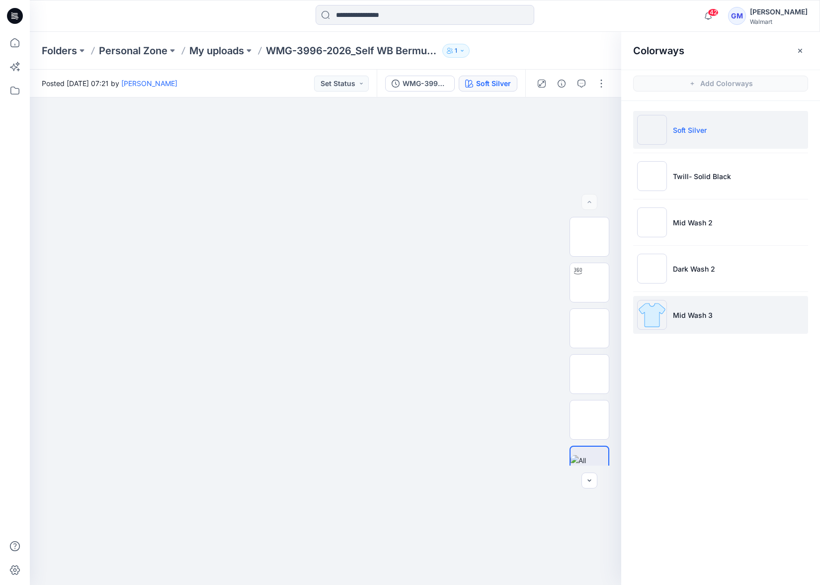
click at [699, 318] on p "Mid Wash 3" at bounding box center [693, 315] width 40 height 10
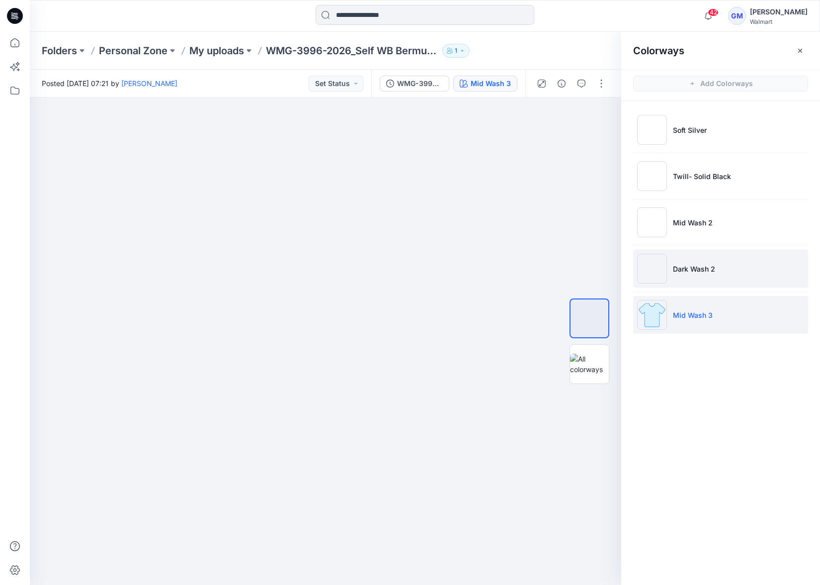
click at [708, 272] on p "Dark Wash 2" at bounding box center [694, 268] width 42 height 10
click at [708, 309] on li "Mid Wash 3" at bounding box center [720, 315] width 175 height 38
click at [713, 275] on li "Dark Wash 2" at bounding box center [720, 269] width 175 height 38
click at [712, 317] on p "Mid Wash 3" at bounding box center [693, 315] width 40 height 10
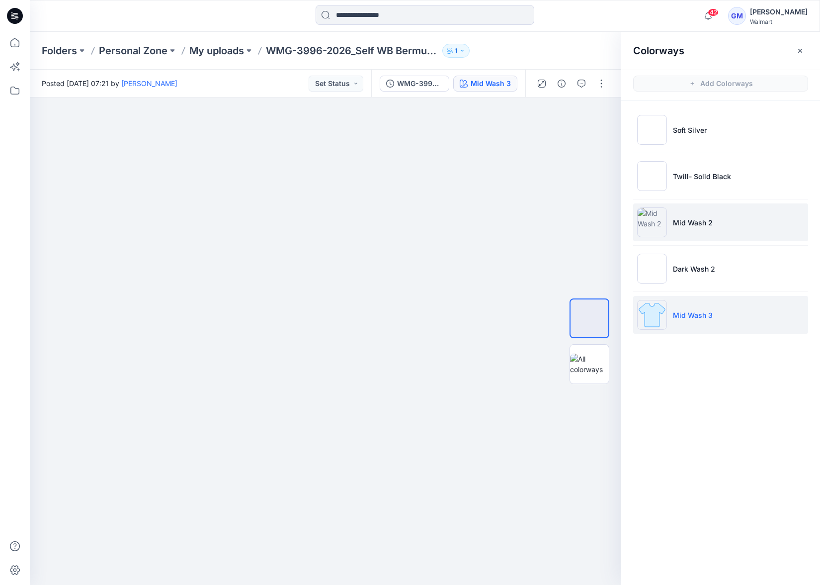
click at [712, 224] on li "Mid Wash 2" at bounding box center [720, 222] width 175 height 38
click at [710, 306] on li "Mid Wash 3" at bounding box center [720, 315] width 175 height 38
click at [709, 220] on p "Mid Wash 2" at bounding box center [693, 222] width 40 height 10
click at [709, 311] on p "Mid Wash 3" at bounding box center [693, 315] width 40 height 10
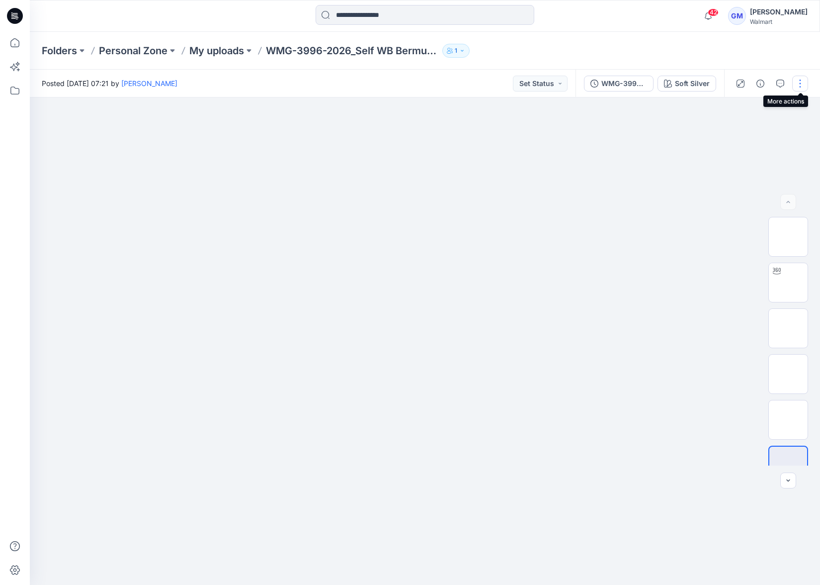
click at [800, 87] on button "button" at bounding box center [800, 84] width 16 height 16
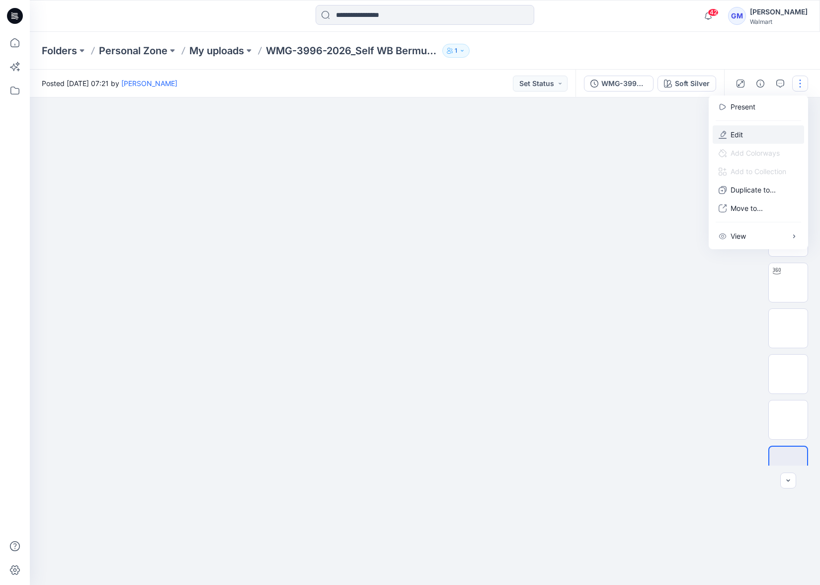
click at [753, 135] on button "Edit" at bounding box center [758, 134] width 91 height 18
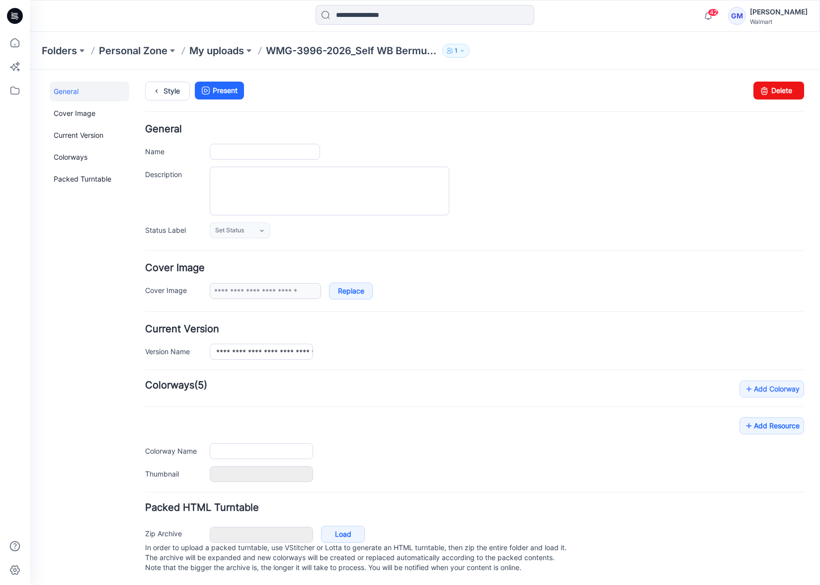
type input "**********"
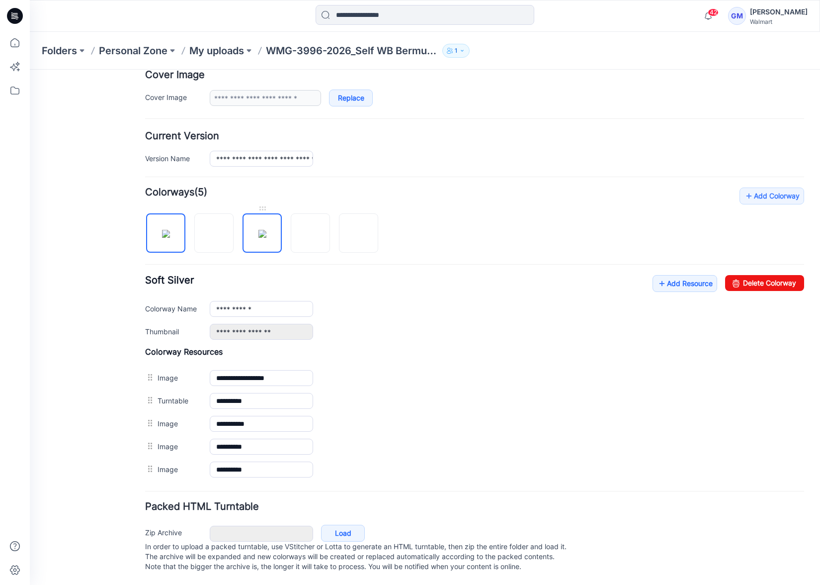
click at [262, 230] on img at bounding box center [263, 234] width 8 height 8
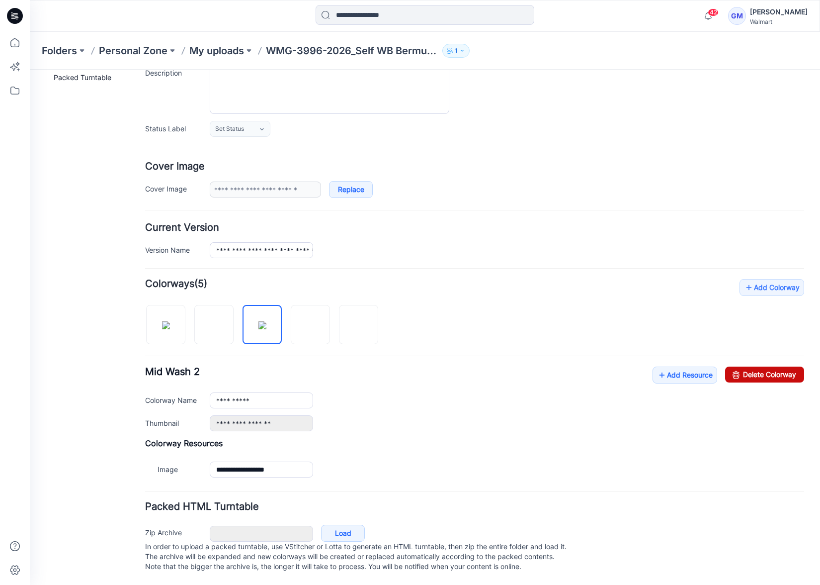
click at [729, 366] on icon at bounding box center [736, 374] width 14 height 16
type input "**********"
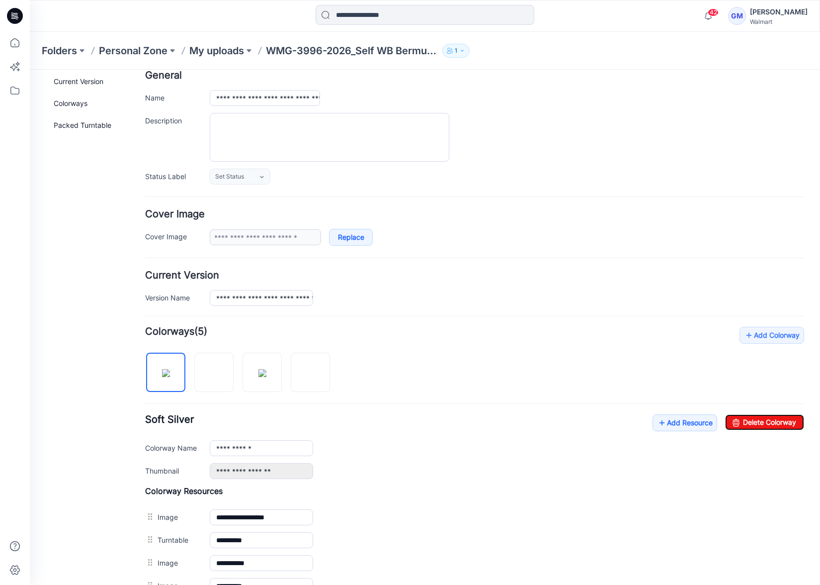
scroll to position [0, 0]
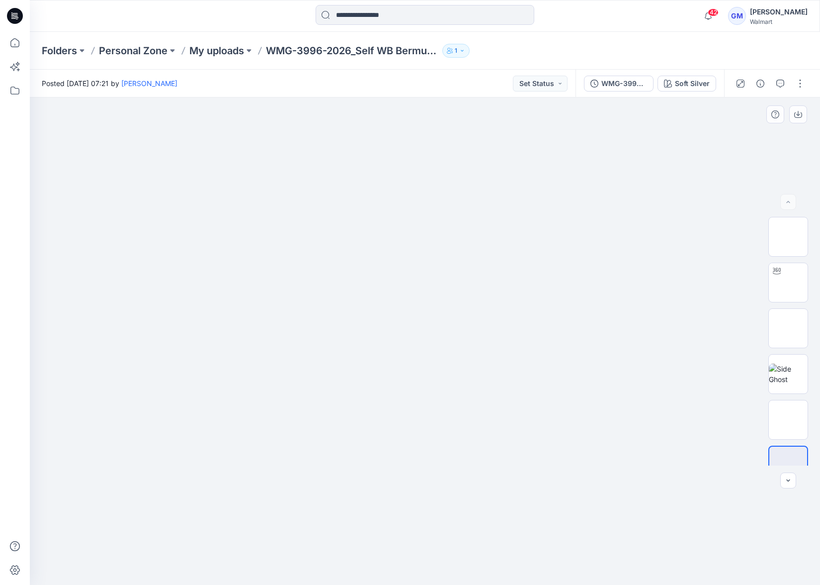
click at [604, 192] on img at bounding box center [424, 192] width 497 height 0
click at [762, 81] on icon "button" at bounding box center [761, 84] width 8 height 8
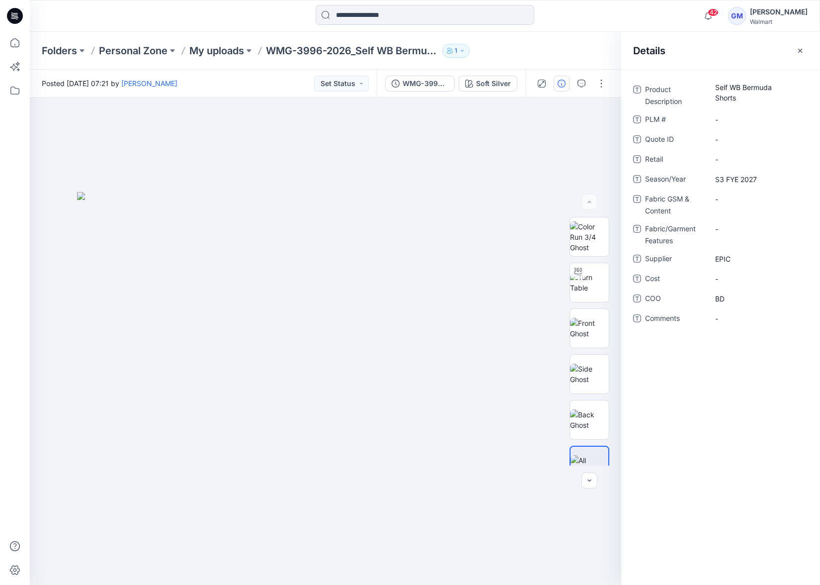
click at [725, 433] on div "Product Description Self WB Bermuda Shorts PLM # - Quote ID - Retail - Season/Y…" at bounding box center [720, 327] width 199 height 515
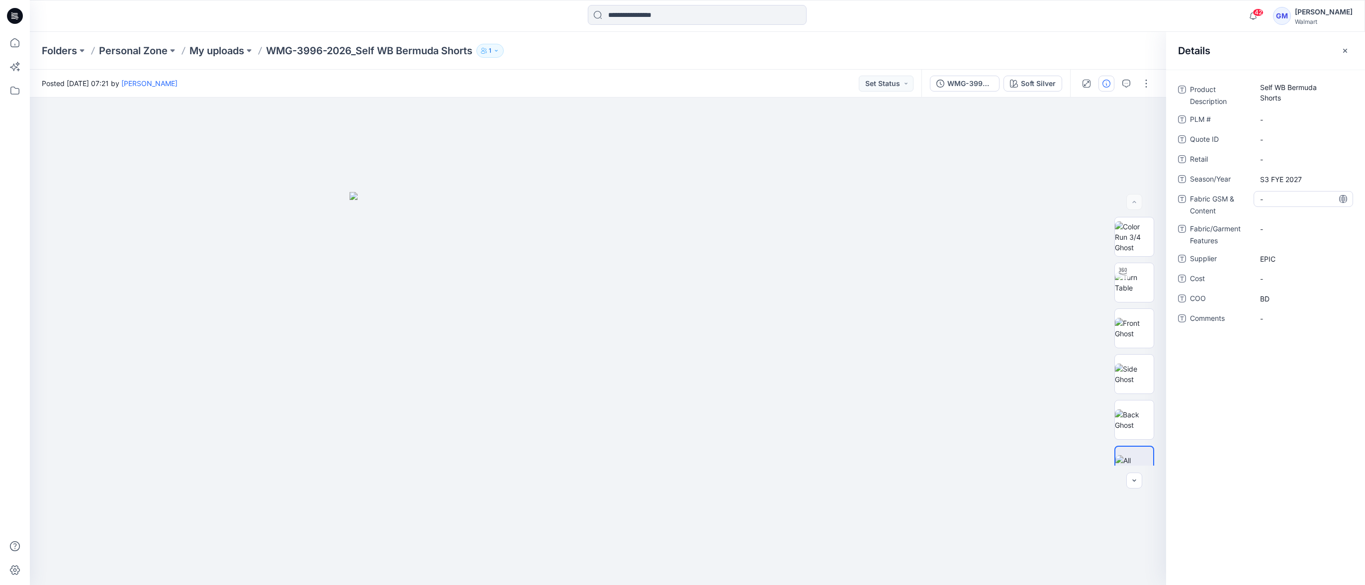
click at [820, 200] on Content "-" at bounding box center [1303, 199] width 87 height 10
type textarea "**********"
click at [820, 216] on Content "71% BCI cotton 28% Unbranded Recycle Polyester 1% Spandex Denim" at bounding box center [1303, 206] width 87 height 31
type textarea "**********"
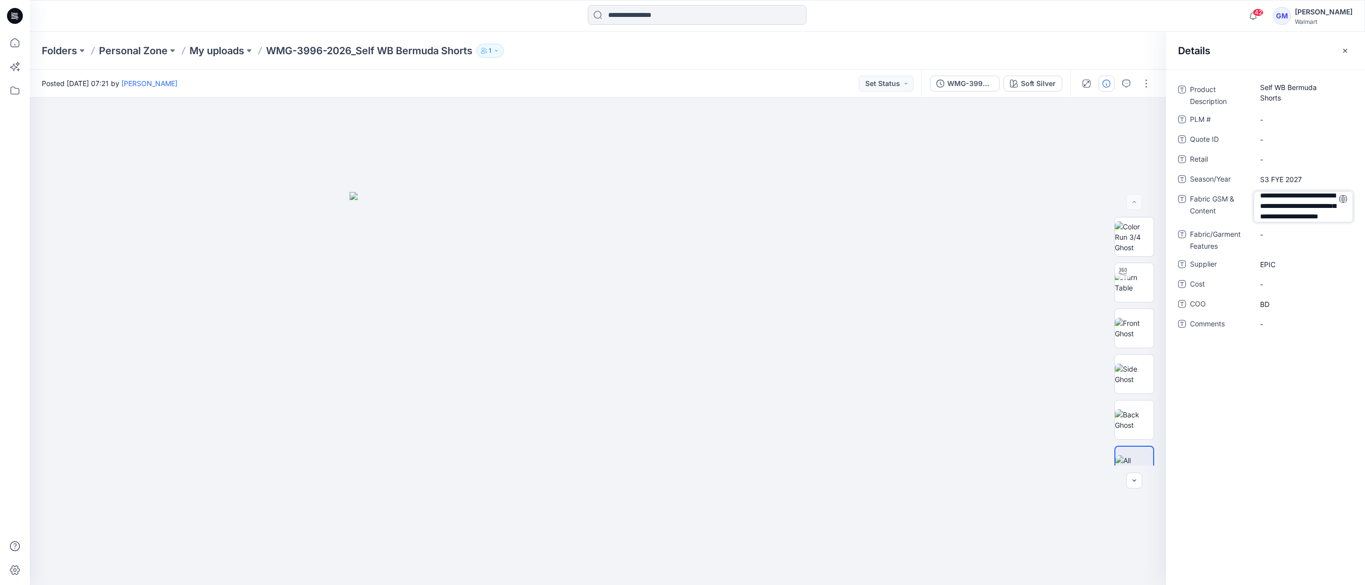
scroll to position [23, 0]
click at [820, 410] on div "Product Description Self WB Bermuda Shorts PLM # - Quote ID - Retail - Season/Y…" at bounding box center [1265, 327] width 199 height 515
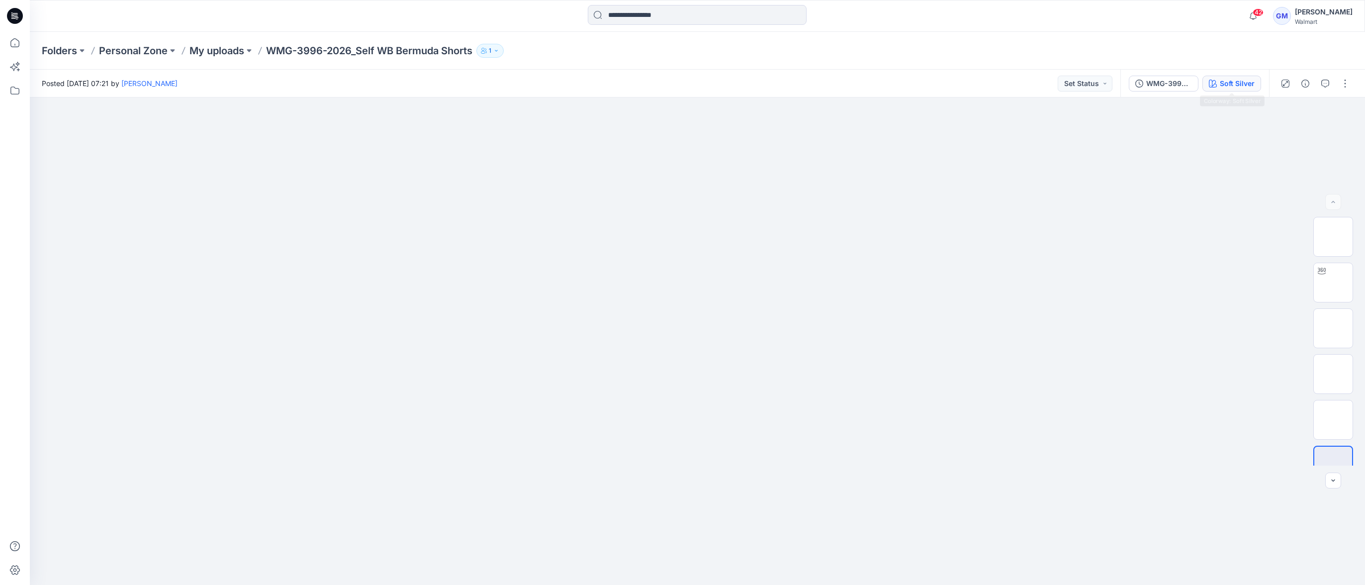
click at [1237, 83] on div "Soft Silver" at bounding box center [1237, 83] width 35 height 11
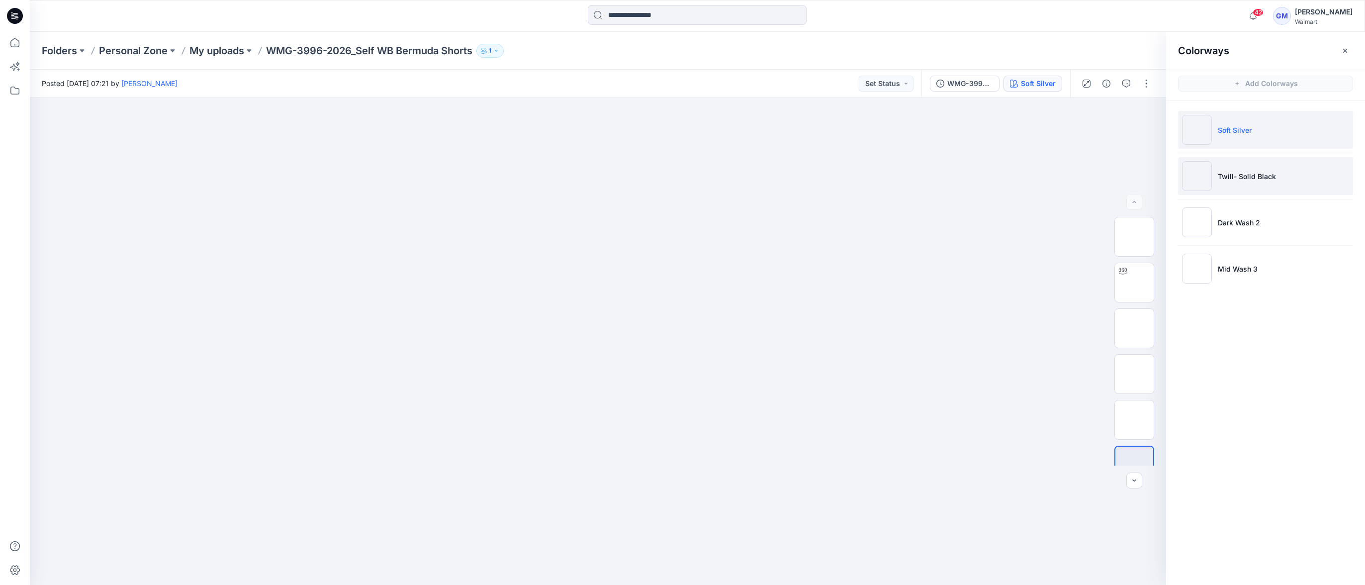
click at [1228, 172] on p "Twill- Solid Black" at bounding box center [1247, 176] width 58 height 10
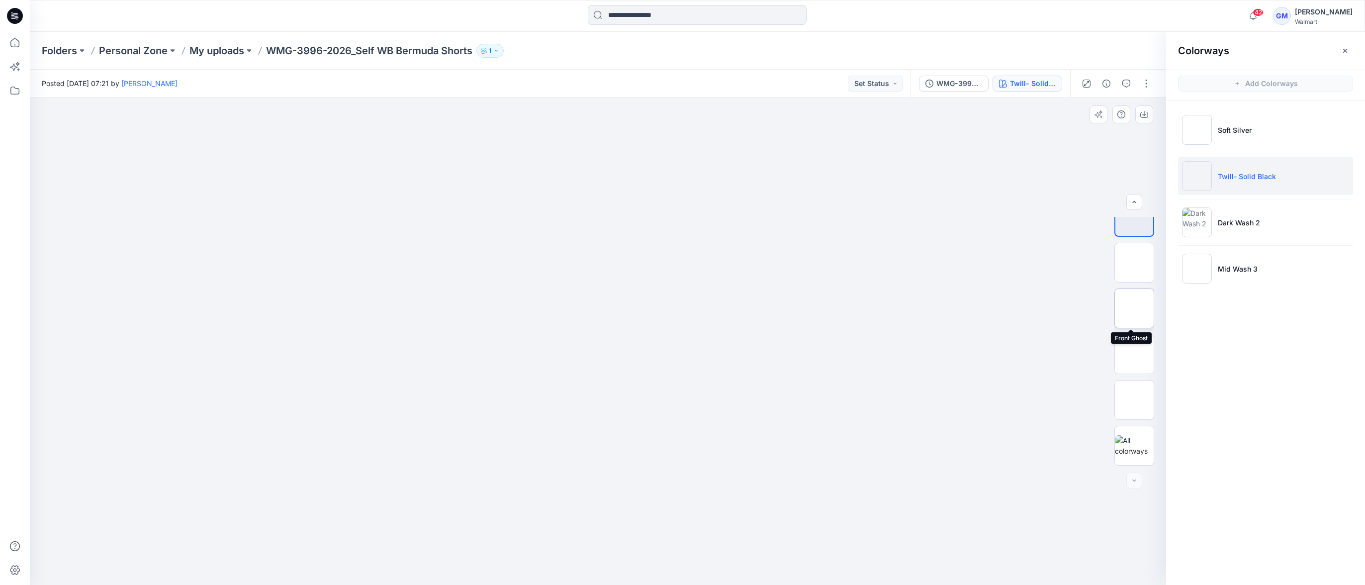
click at [1134, 308] on img at bounding box center [1134, 308] width 0 height 0
click at [1134, 354] on img at bounding box center [1134, 354] width 0 height 0
click at [1142, 402] on img at bounding box center [1134, 399] width 39 height 21
click at [1132, 247] on img at bounding box center [1134, 236] width 39 height 31
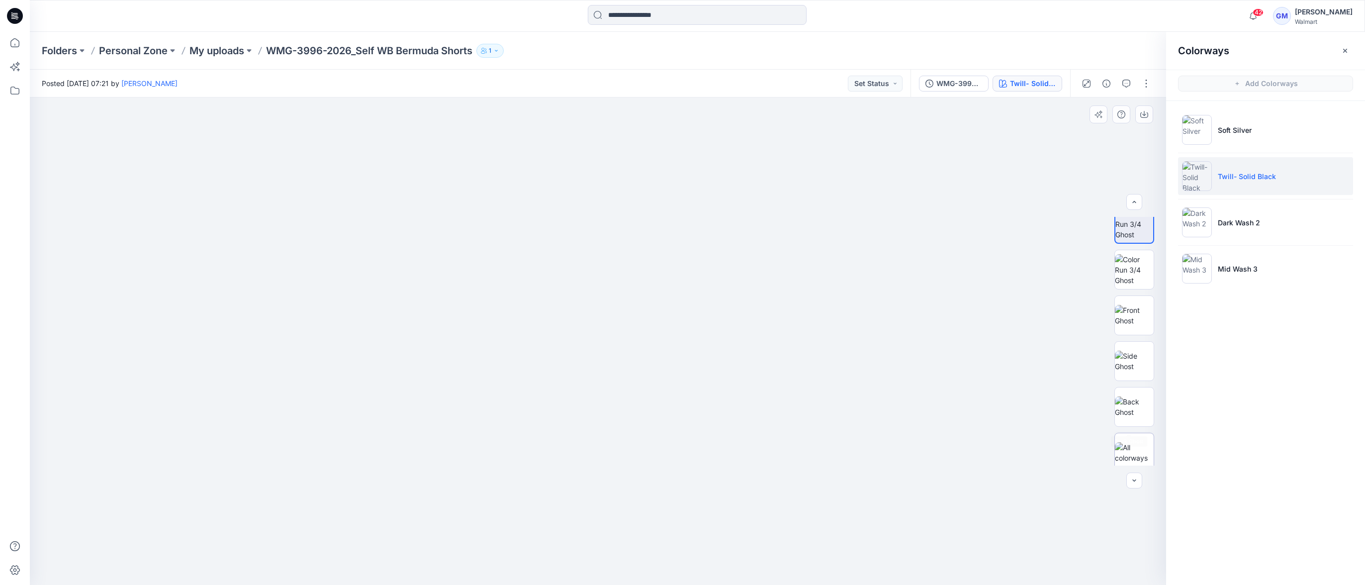
scroll to position [20, 0]
click at [1134, 438] on img at bounding box center [1134, 445] width 39 height 21
